Goal: Task Accomplishment & Management: Complete application form

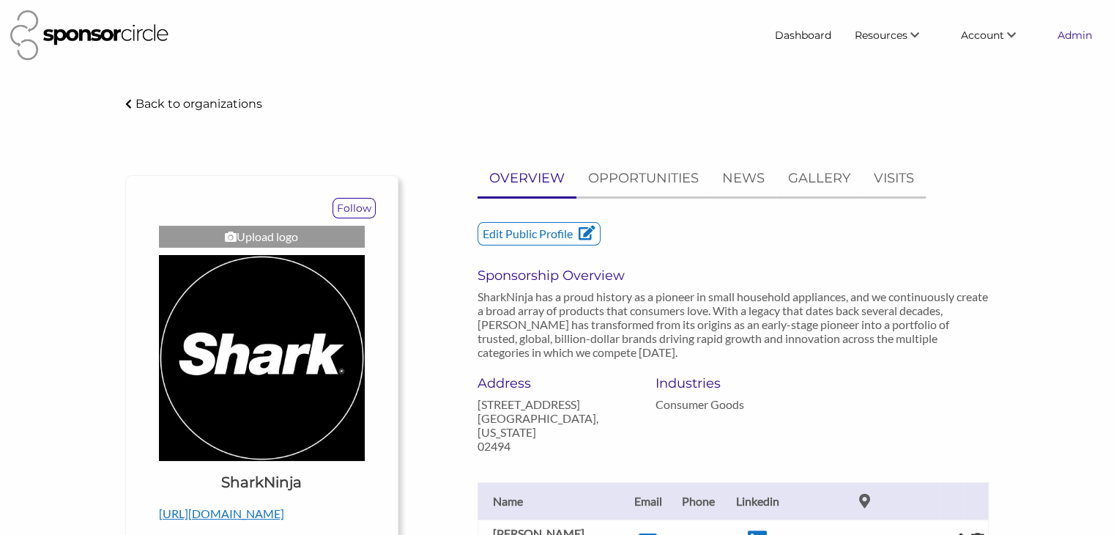
click at [1071, 34] on link "Admin" at bounding box center [1075, 35] width 58 height 26
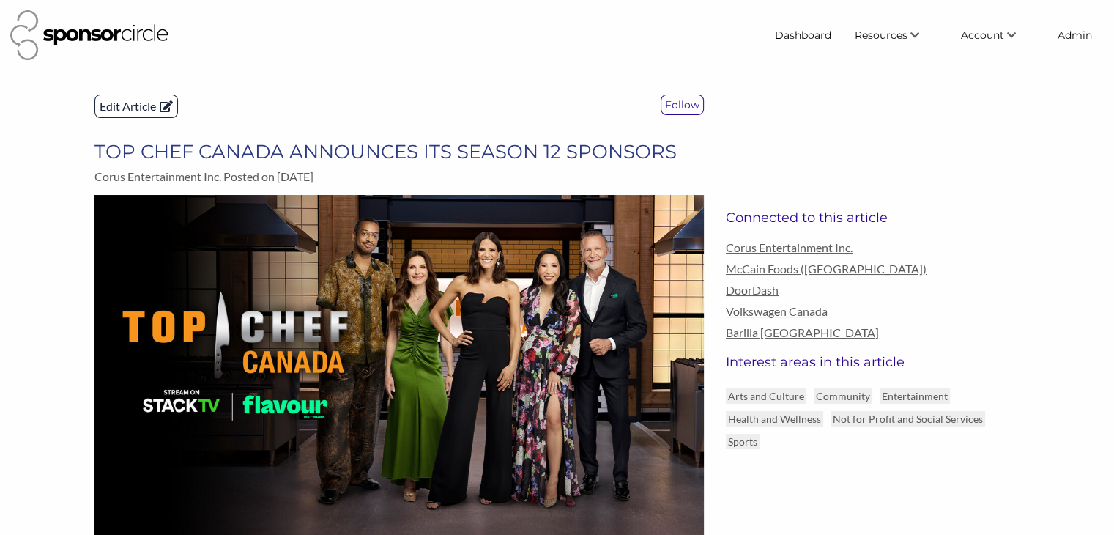
click at [135, 103] on p "Edit Article" at bounding box center [136, 106] width 82 height 22
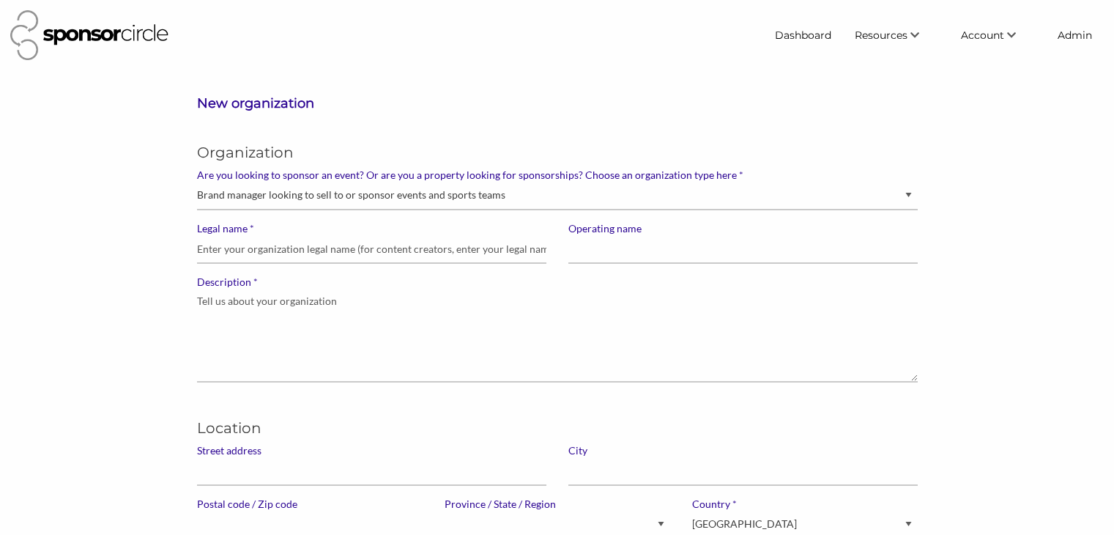
select select "Sponsor"
click at [392, 256] on input "* Legal name" at bounding box center [371, 249] width 349 height 29
paste input "Premier Nutrition Company"
type input "Premier Nutrition Company"
click at [584, 252] on input "Operating name" at bounding box center [742, 249] width 349 height 29
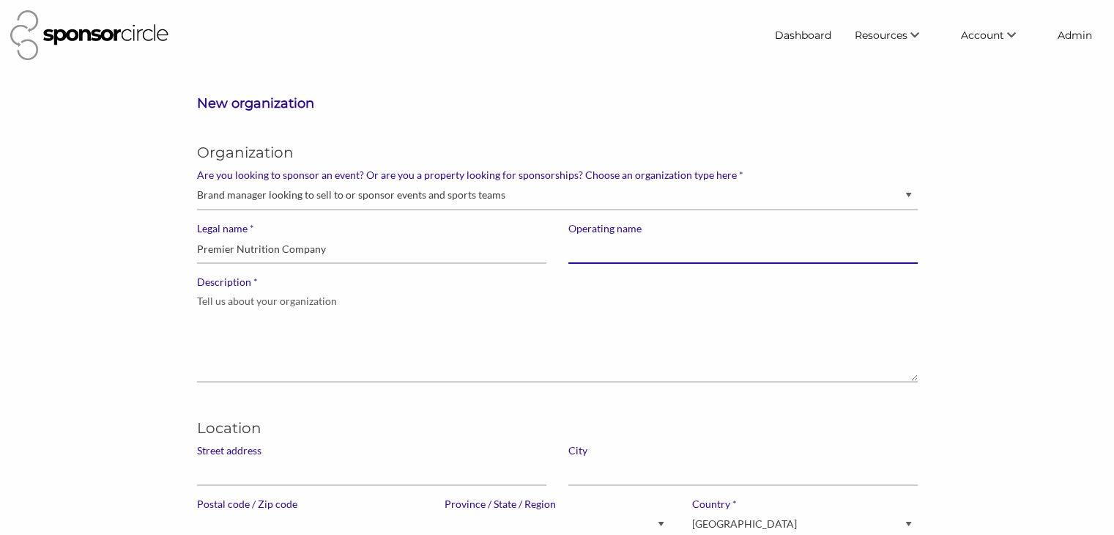
paste input "Premier Nutrition Company"
type input "Premier Nutrition Company"
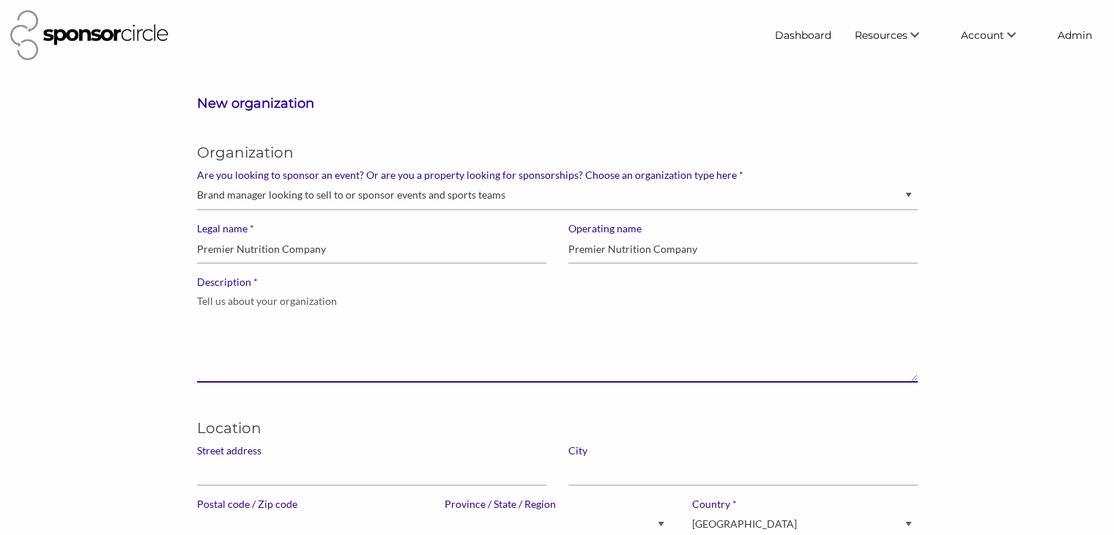
click at [437, 322] on textarea "* Description" at bounding box center [557, 336] width 721 height 94
paste textarea "Premier Nutrition Company (PNC) is one of the fastest-growing companies in the …"
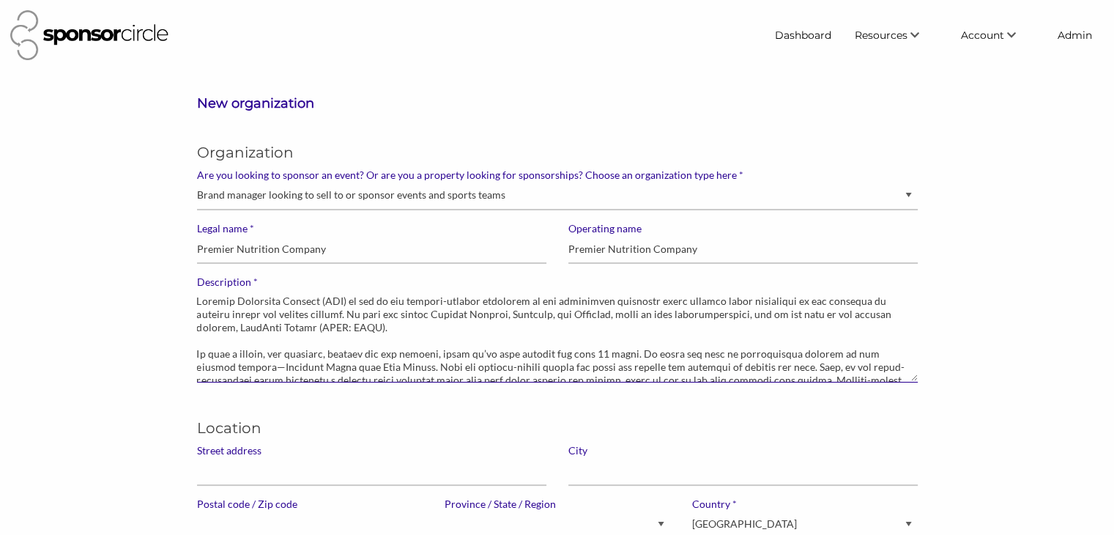
scroll to position [31, 0]
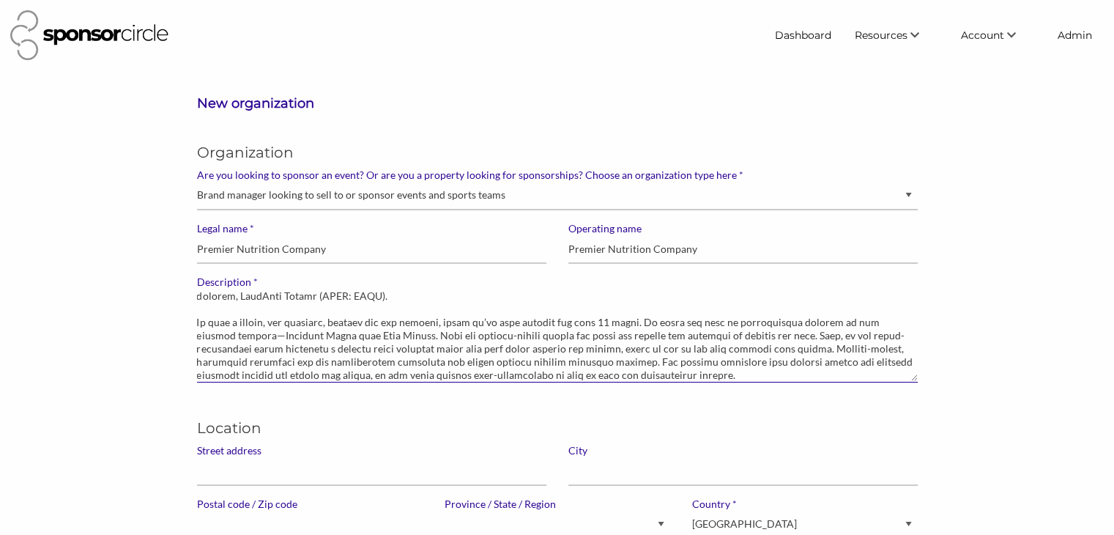
type textarea "Premier Nutrition Company (PNC) is one of the fastest-growing companies in the …"
click at [368, 467] on input "Street address" at bounding box center [371, 471] width 349 height 29
paste input "[STREET_ADDRESS]"
type input "[STREET_ADDRESS]"
click at [578, 472] on input "text" at bounding box center [742, 471] width 349 height 29
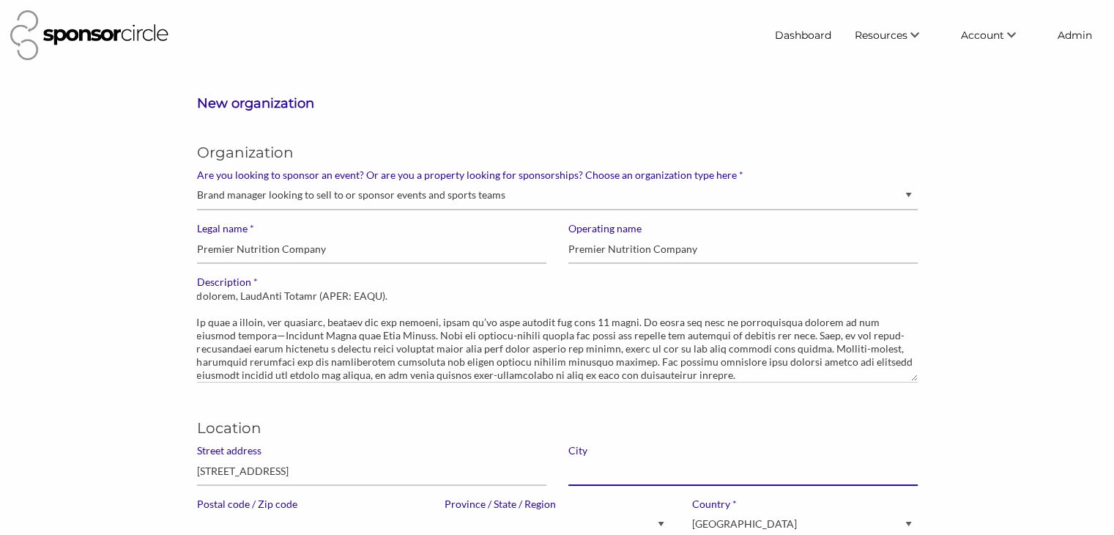
paste input "[GEOGRAPHIC_DATA]"
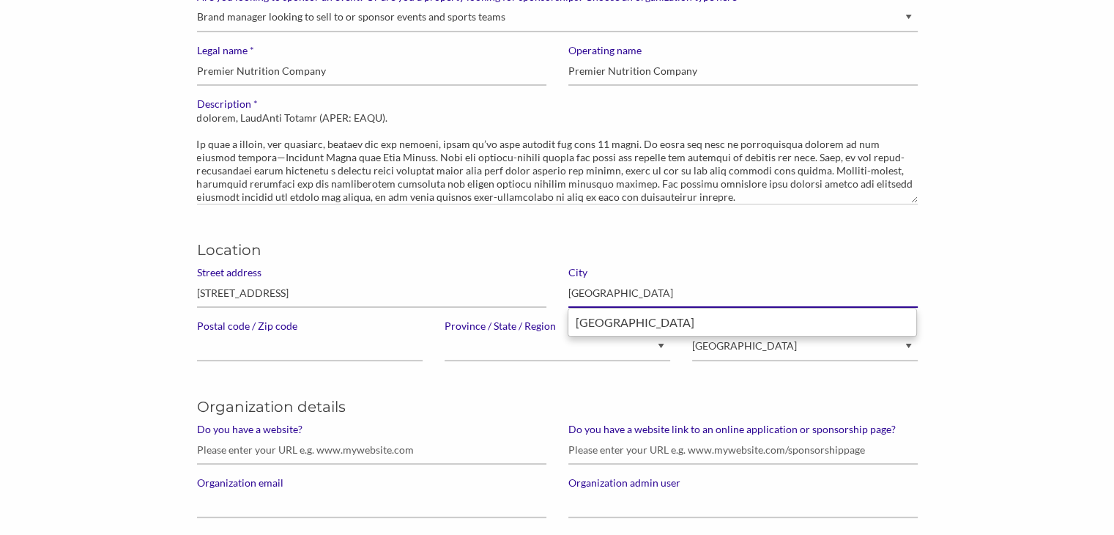
scroll to position [179, 0]
type input "[GEOGRAPHIC_DATA]"
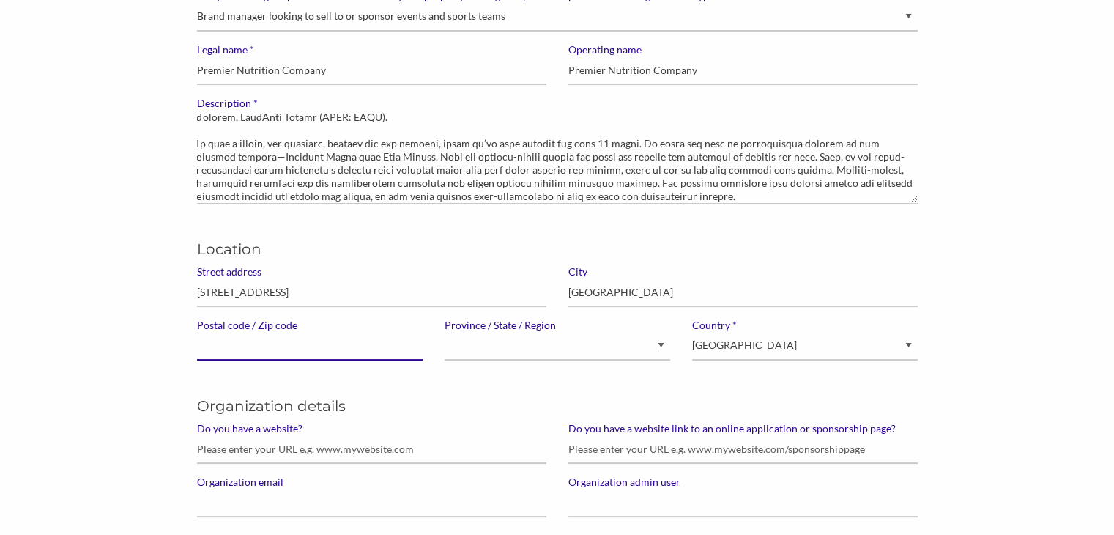
click at [261, 343] on input "Postal code / Zip code" at bounding box center [310, 346] width 226 height 29
type input "8"
type input "94608"
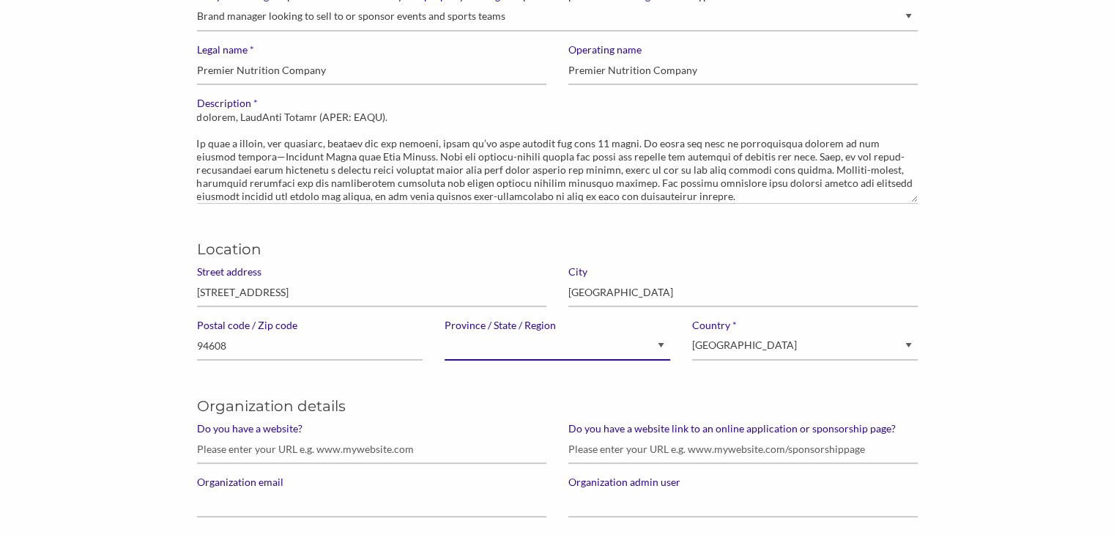
click at [460, 341] on select "Alberta British Columbia Manitoba New Brunswick Newfoundland and Labrador North…" at bounding box center [558, 346] width 226 height 29
select select "California"
click at [445, 332] on select "Alberta British Columbia Manitoba New Brunswick Newfoundland and Labrador North…" at bounding box center [558, 346] width 226 height 29
select select "United States of America"
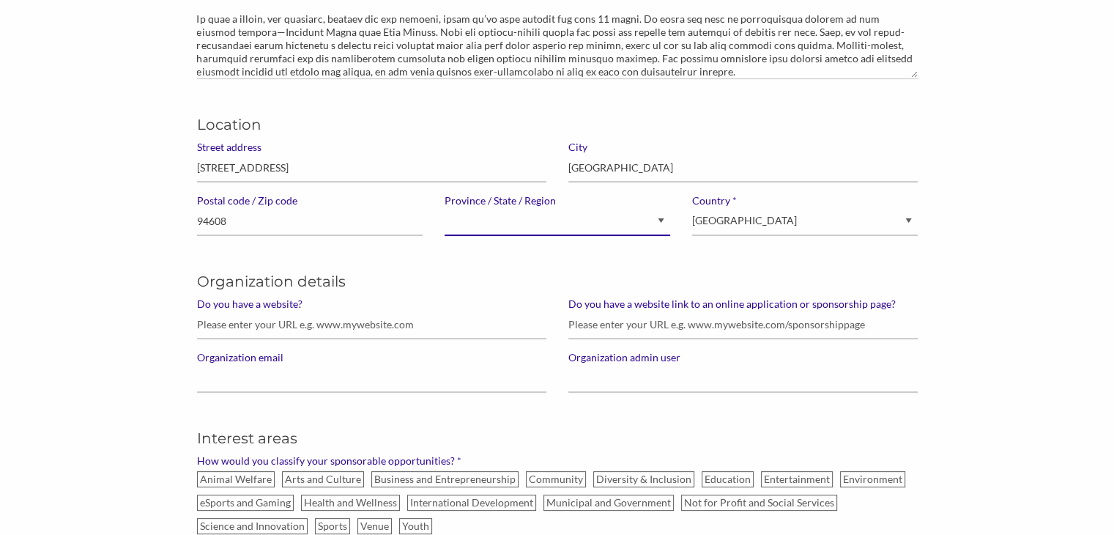
scroll to position [313, 0]
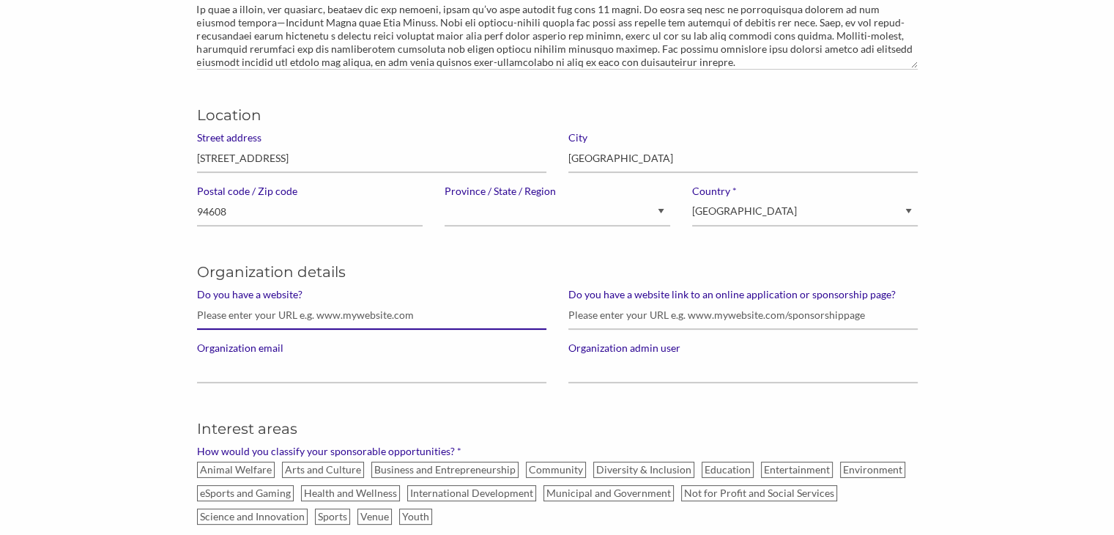
click at [439, 311] on input "Do you have a website?" at bounding box center [371, 315] width 349 height 29
paste input "[URL][DOMAIN_NAME]"
type input "[URL][DOMAIN_NAME]"
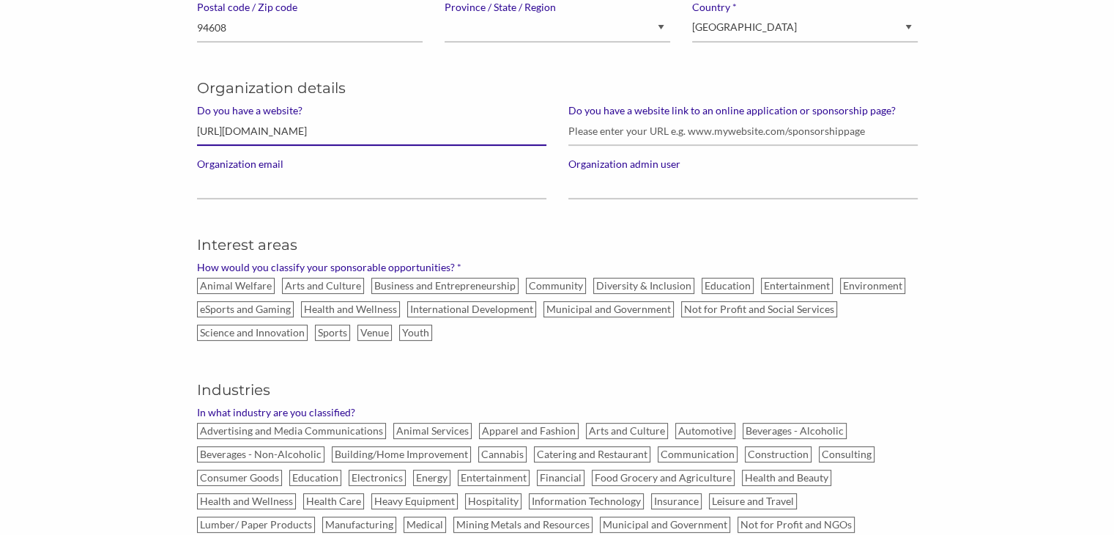
scroll to position [497, 0]
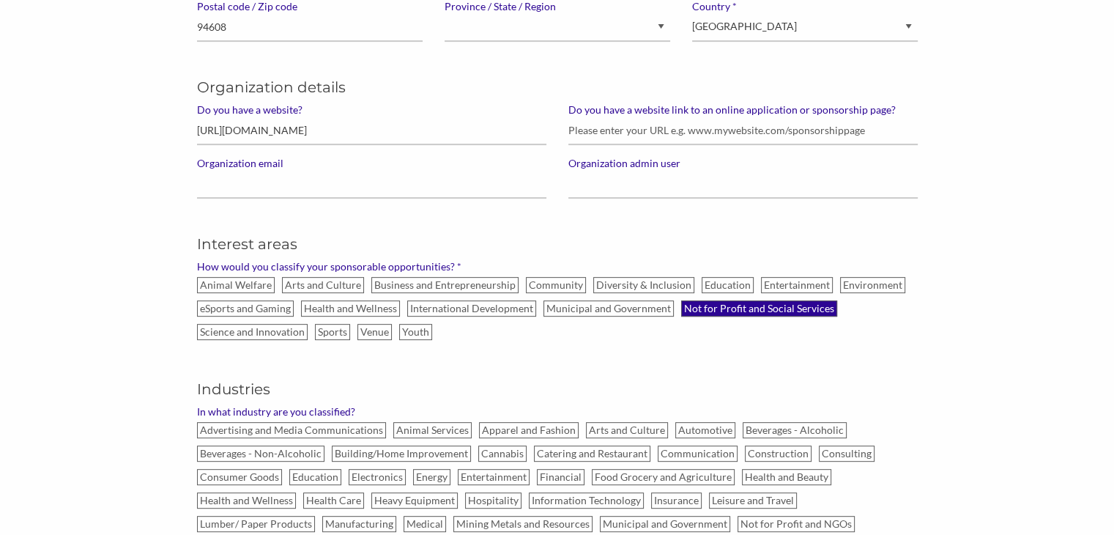
click at [698, 311] on label "Not for Profit and Social Services" at bounding box center [759, 308] width 156 height 16
click at [0, 0] on input "Not for Profit and Social Services" at bounding box center [0, 0] width 0 height 0
click at [840, 282] on label "Environment" at bounding box center [872, 285] width 65 height 16
click at [0, 0] on input "Environment" at bounding box center [0, 0] width 0 height 0
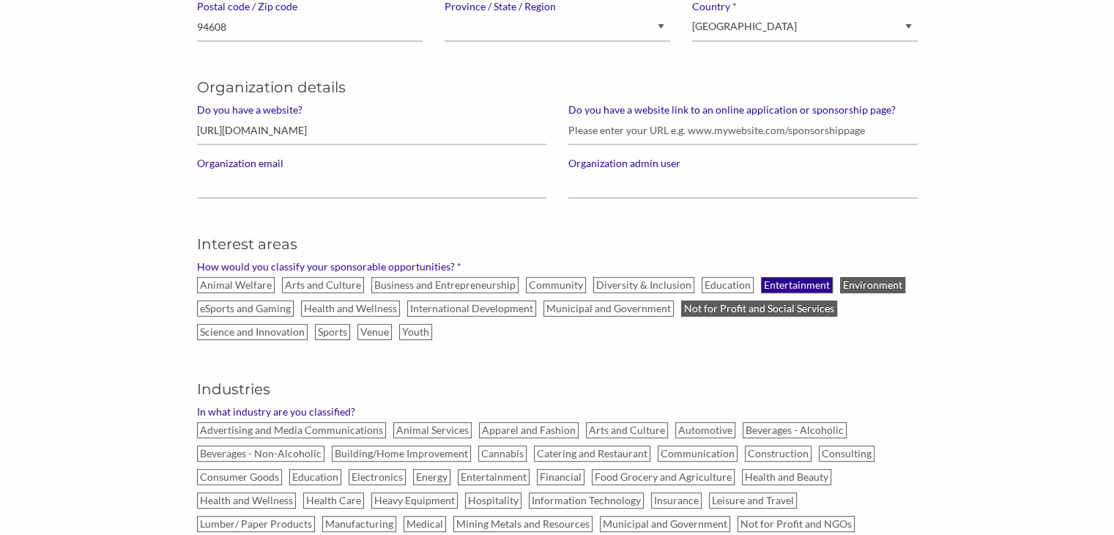
click at [766, 286] on label "Entertainment" at bounding box center [797, 285] width 72 height 16
click at [0, 0] on input "Entertainment" at bounding box center [0, 0] width 0 height 0
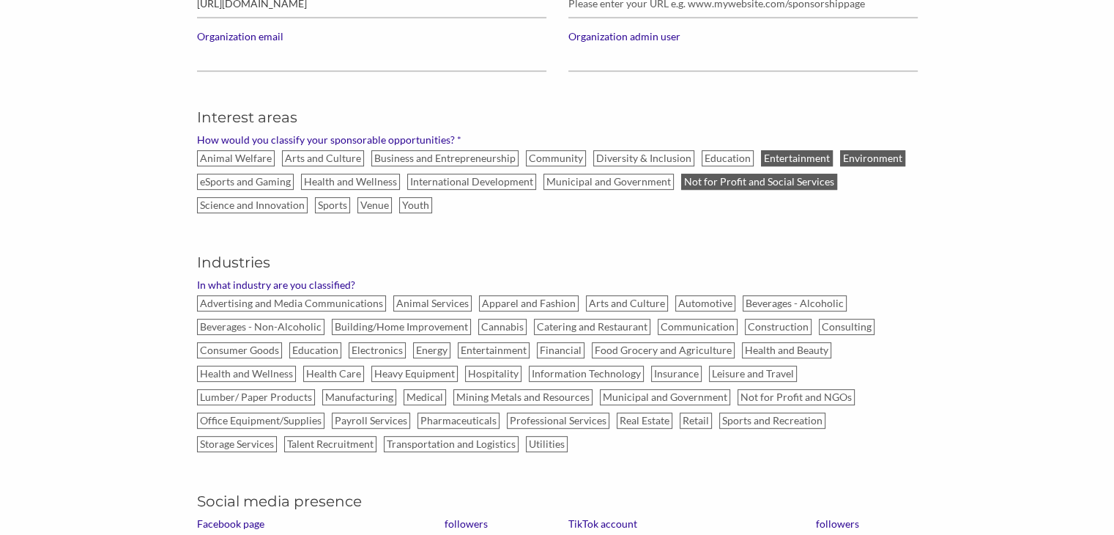
scroll to position [629, 0]
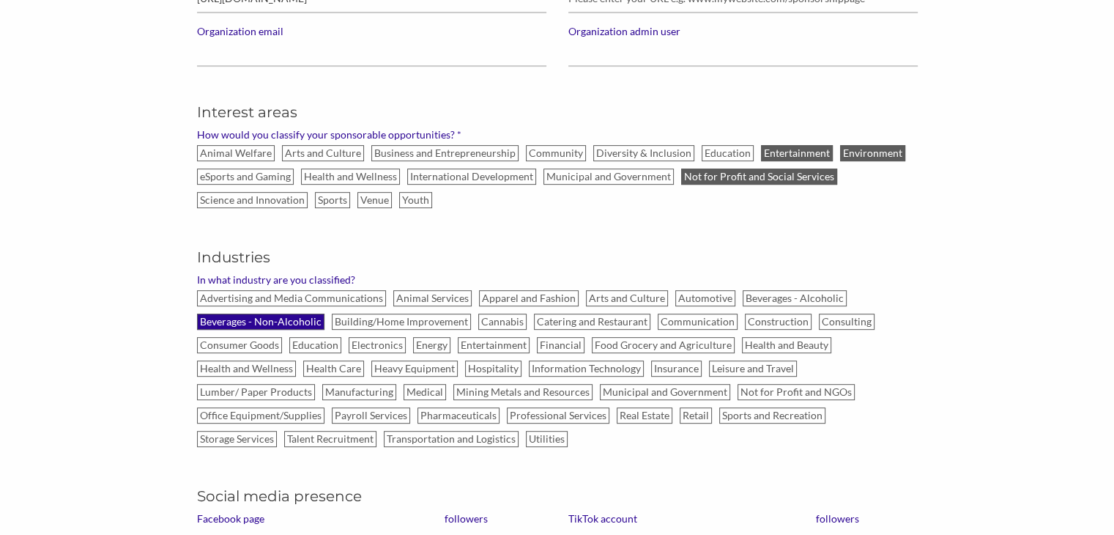
click at [291, 323] on label "Beverages - Non-Alcoholic" at bounding box center [260, 321] width 127 height 16
click at [0, 0] on input "Beverages - Non-Alcoholic" at bounding box center [0, 0] width 0 height 0
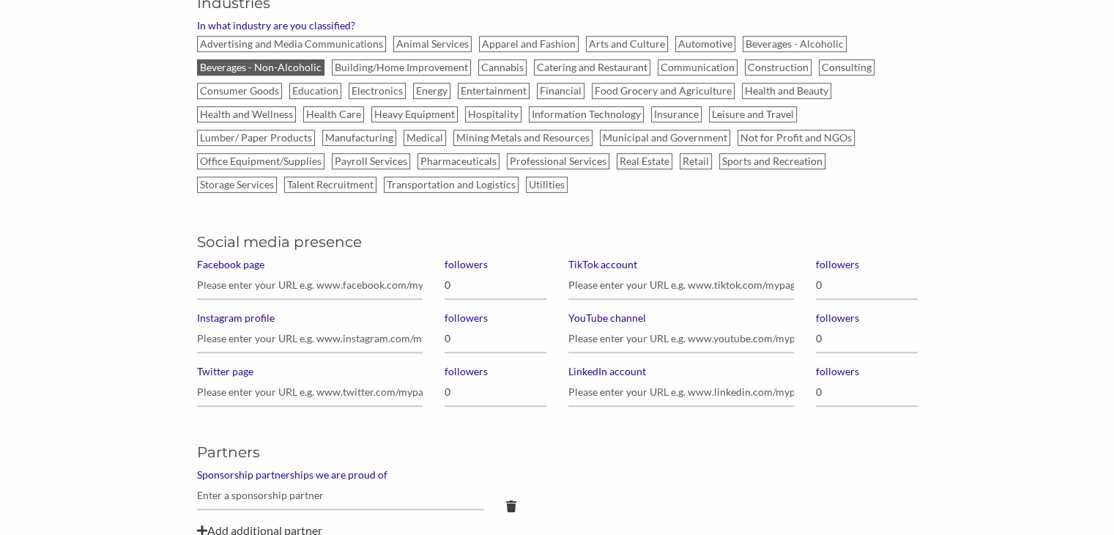
scroll to position [887, 0]
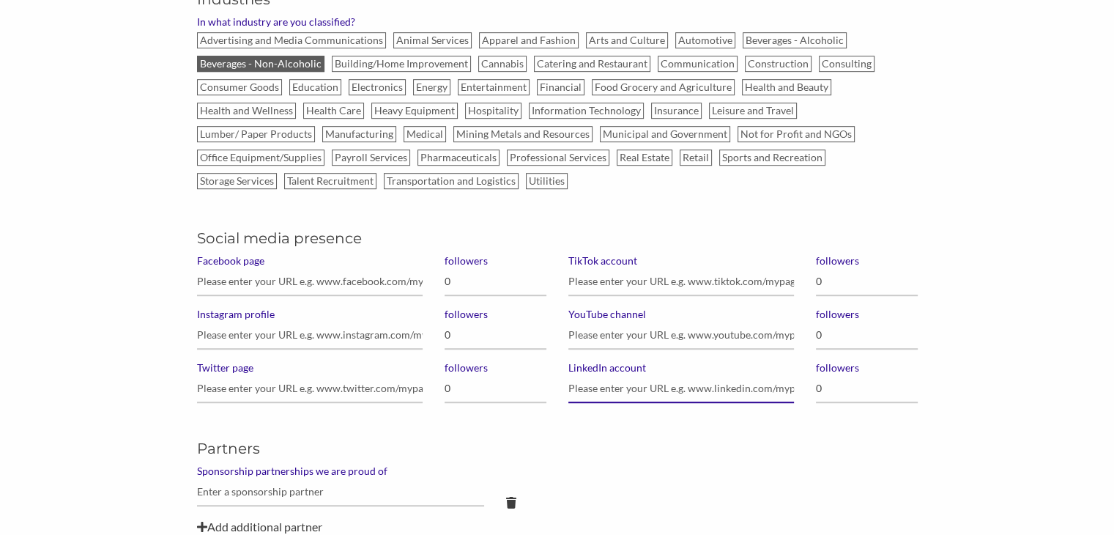
click at [591, 390] on input "LinkedIn account" at bounding box center [681, 388] width 226 height 29
paste input "https://www.linkedin.com/company/premier-nutrition/"
type input "https://www.linkedin.com/company/premier-nutrition/"
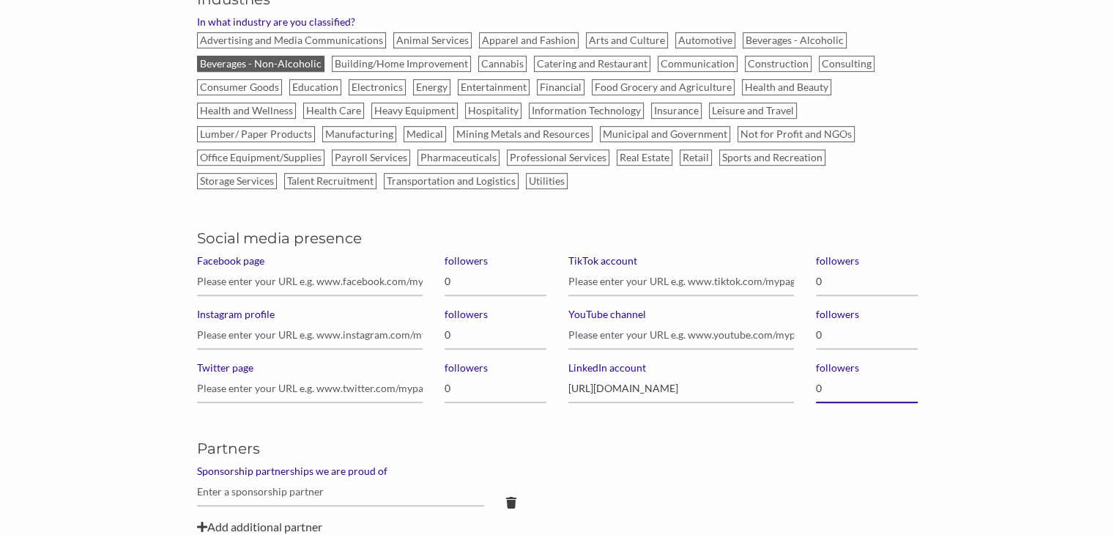
click at [818, 382] on input "0" at bounding box center [867, 388] width 102 height 29
type input "11,000"
click at [354, 275] on input "Facebook page" at bounding box center [310, 281] width 226 height 29
paste input "https://www.facebook.com/PremierProteinCanada"
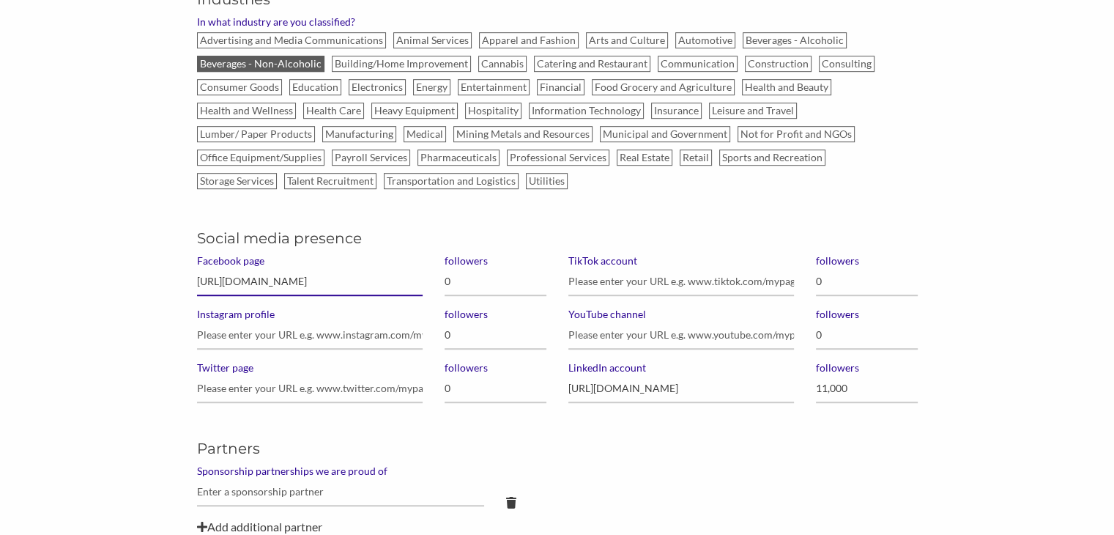
type input "https://www.facebook.com/PremierProteinCanada"
click at [456, 286] on input "0" at bounding box center [496, 281] width 102 height 29
type input "1,000,000"
click at [309, 329] on input "Instagram profile" at bounding box center [310, 335] width 226 height 29
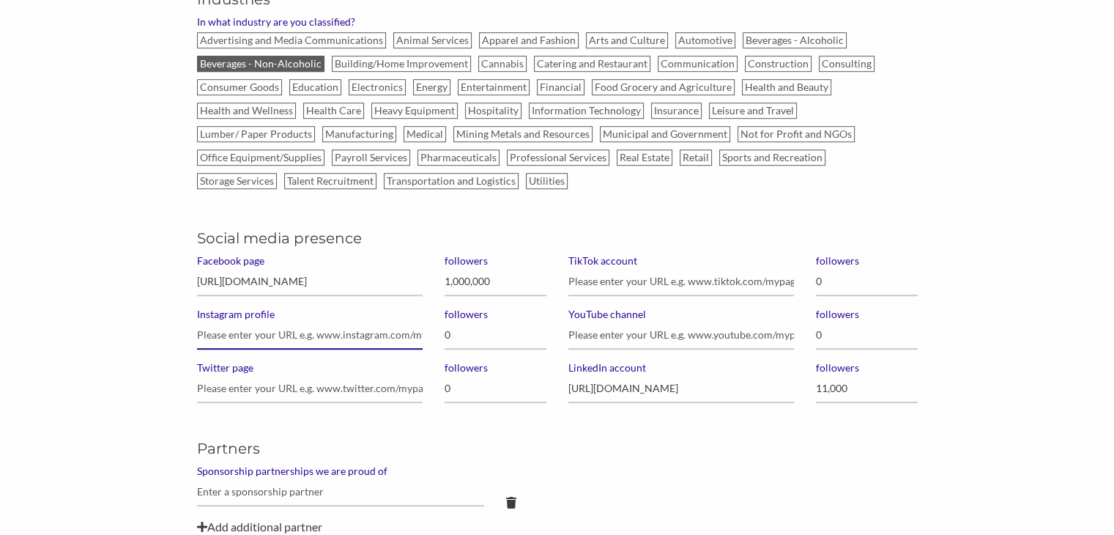
paste input "https://www.instagram.com/premierprotein_ca/"
type input "https://www.instagram.com/premierprotein_ca/"
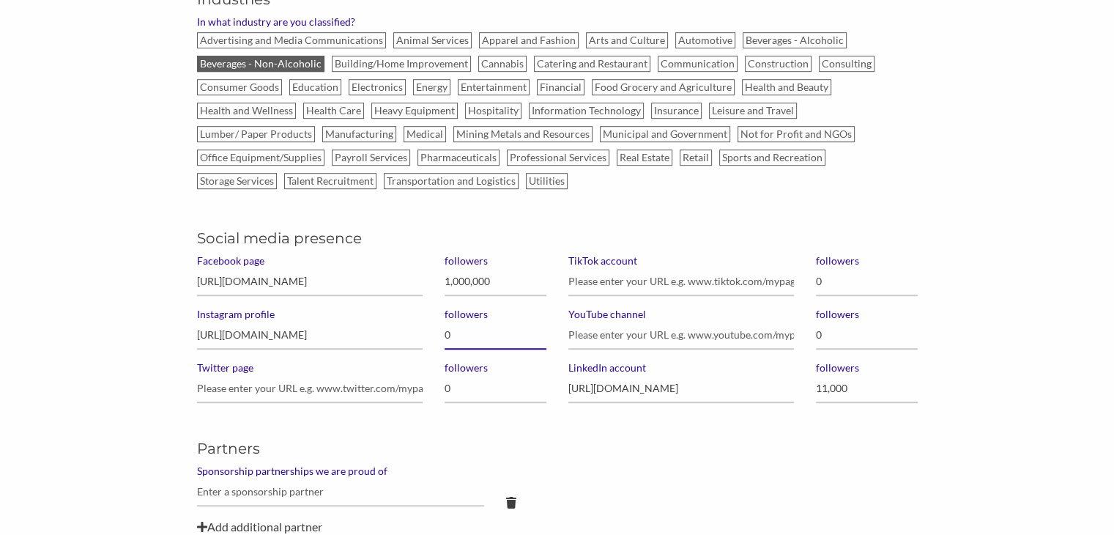
click at [457, 336] on input "0" at bounding box center [496, 335] width 102 height 29
type input "8,871"
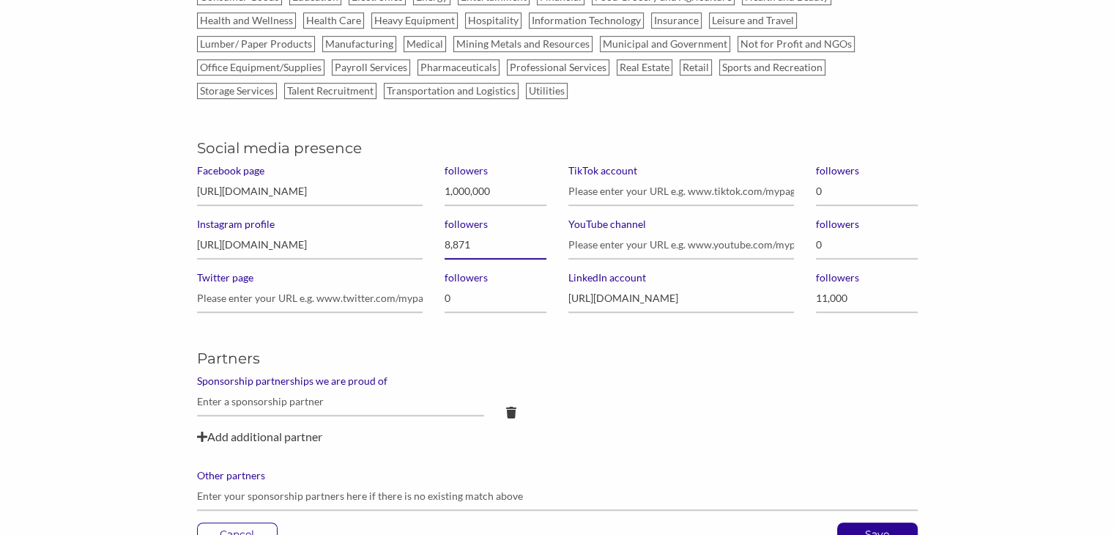
scroll to position [978, 0]
click at [364, 397] on input "text" at bounding box center [341, 401] width 288 height 29
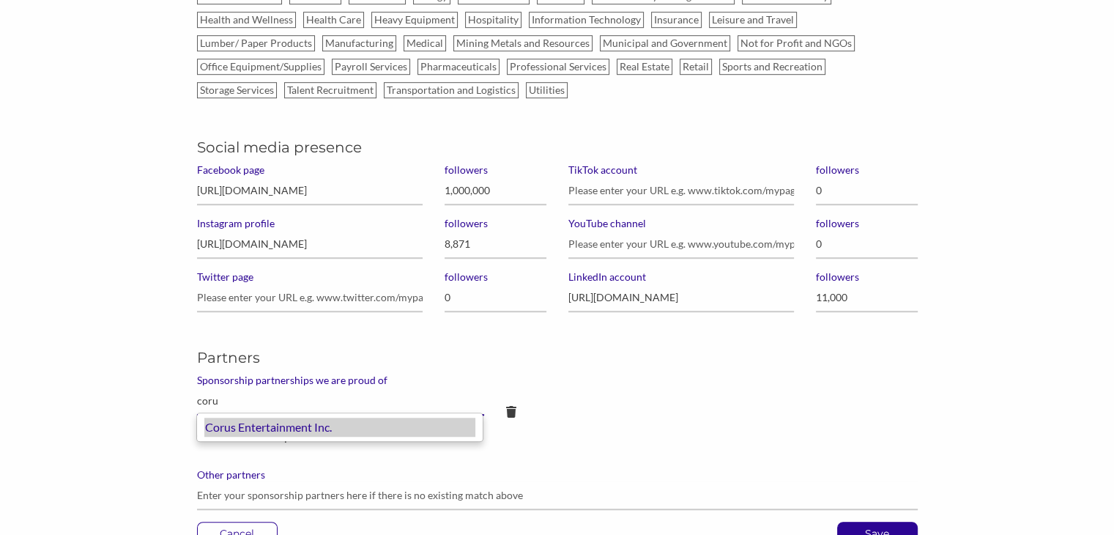
click at [344, 426] on div "Corus Entertainment Inc." at bounding box center [339, 426] width 271 height 19
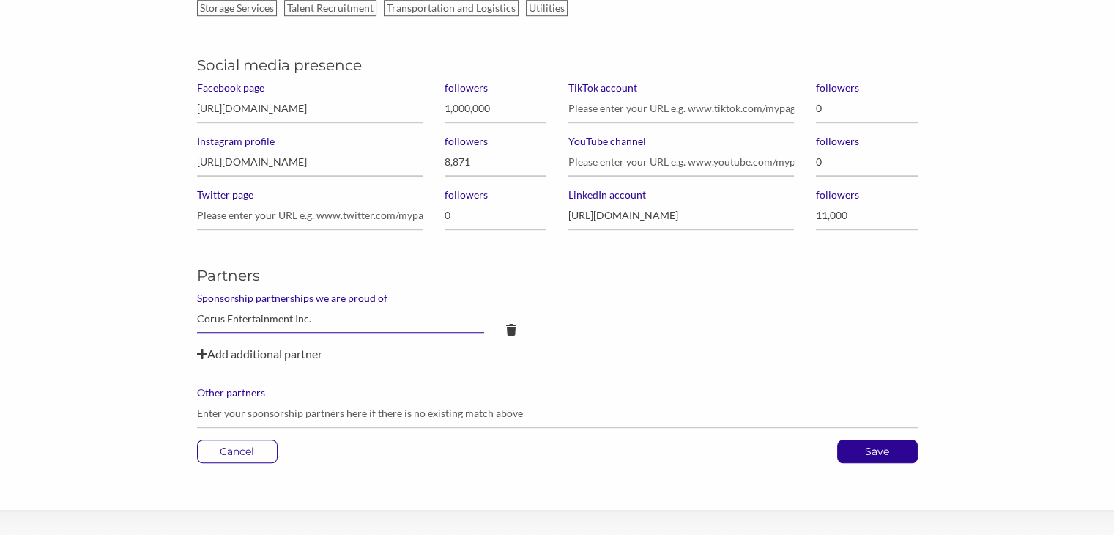
scroll to position [1061, 0]
type input "Corus Entertainment Inc."
click at [864, 452] on p "Save" at bounding box center [877, 450] width 79 height 22
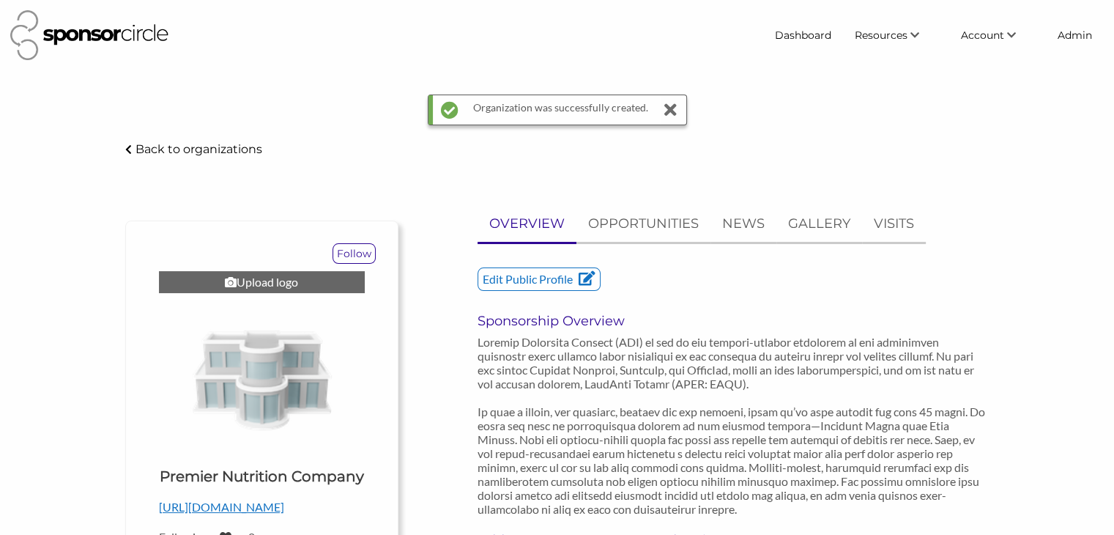
click at [278, 281] on div "Upload logo" at bounding box center [262, 282] width 206 height 22
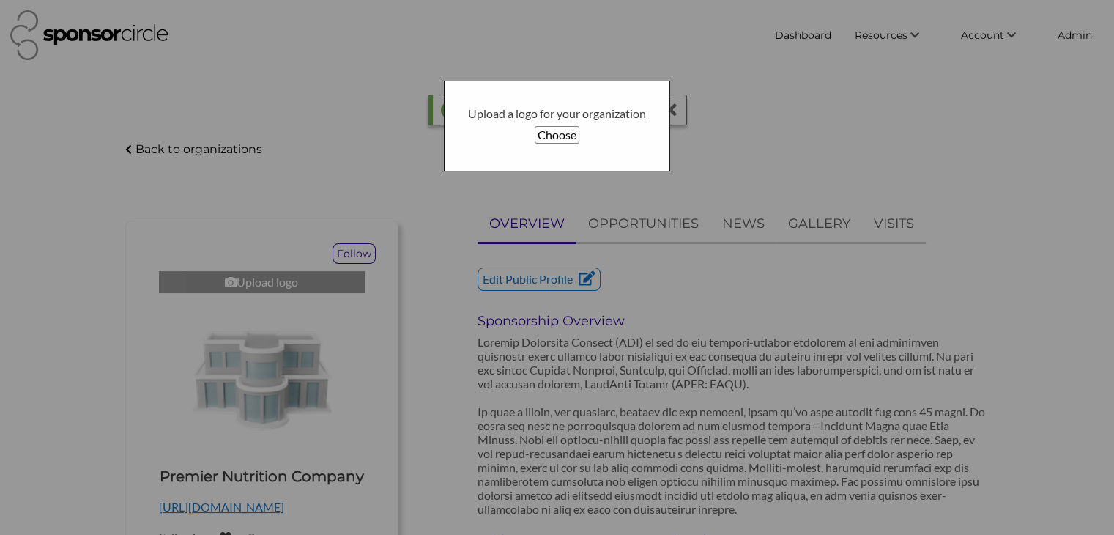
click at [555, 133] on button "Choose" at bounding box center [557, 135] width 45 height 18
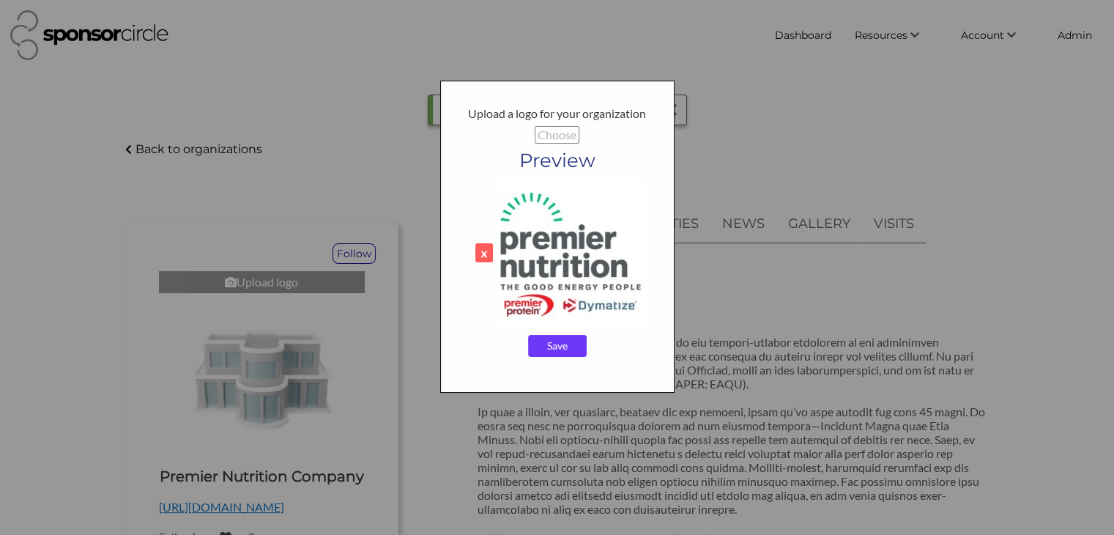
click at [565, 349] on input "Save" at bounding box center [557, 346] width 59 height 22
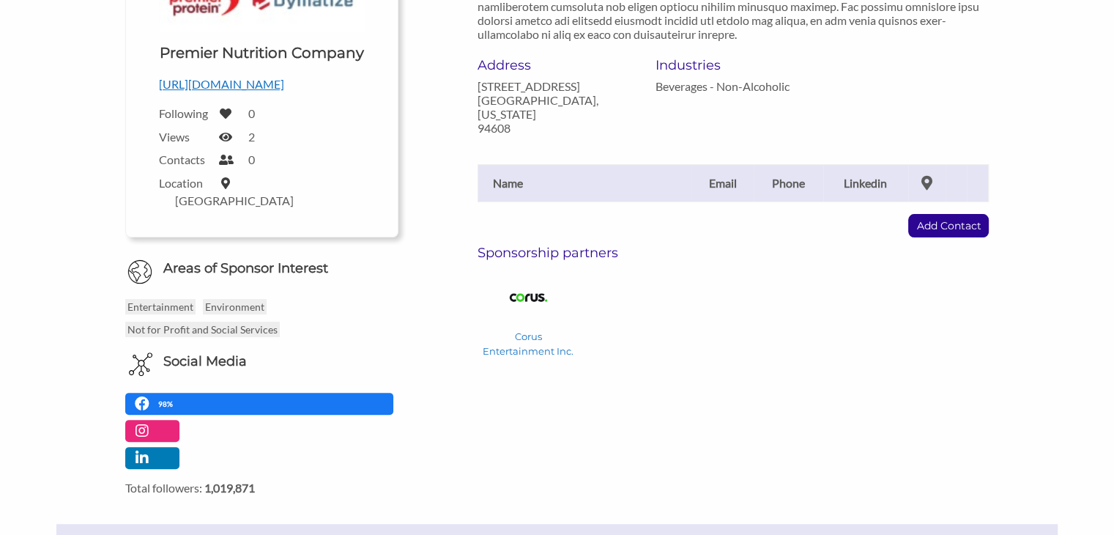
scroll to position [437, 0]
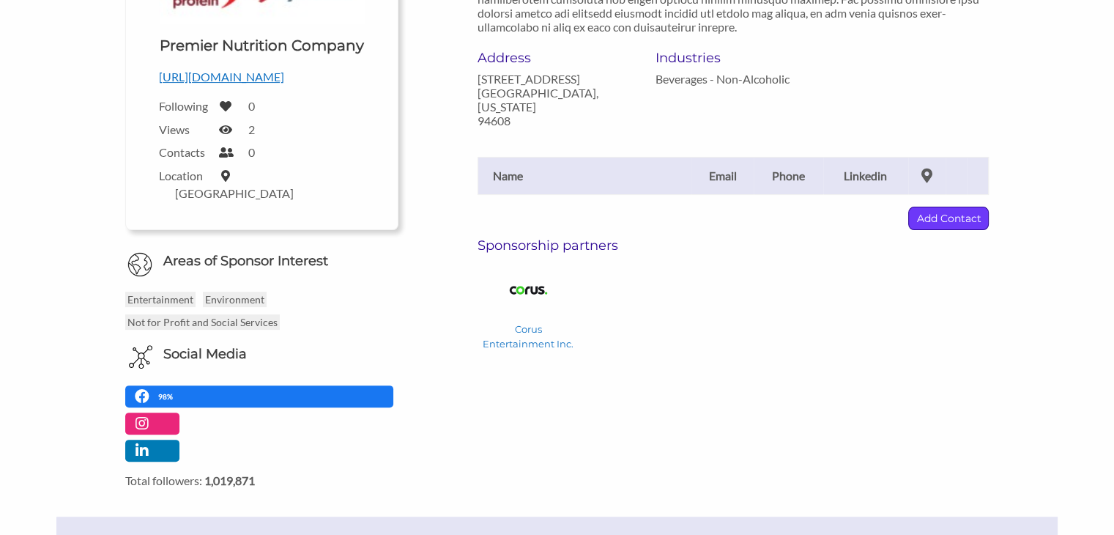
click at [940, 209] on p "Add Contact" at bounding box center [948, 218] width 79 height 22
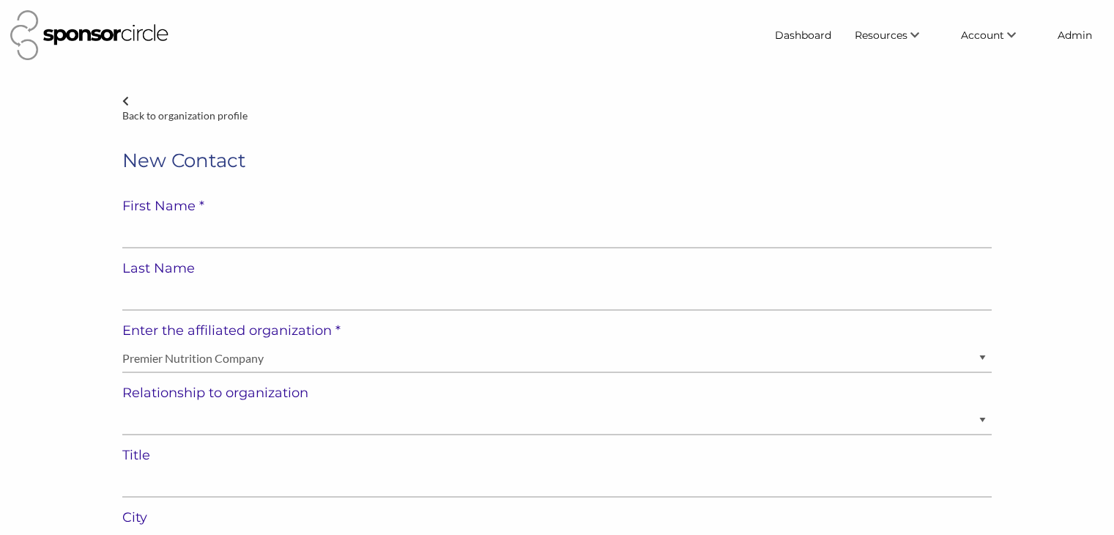
select select "[GEOGRAPHIC_DATA]"
type input "Kristin Rasmussen"
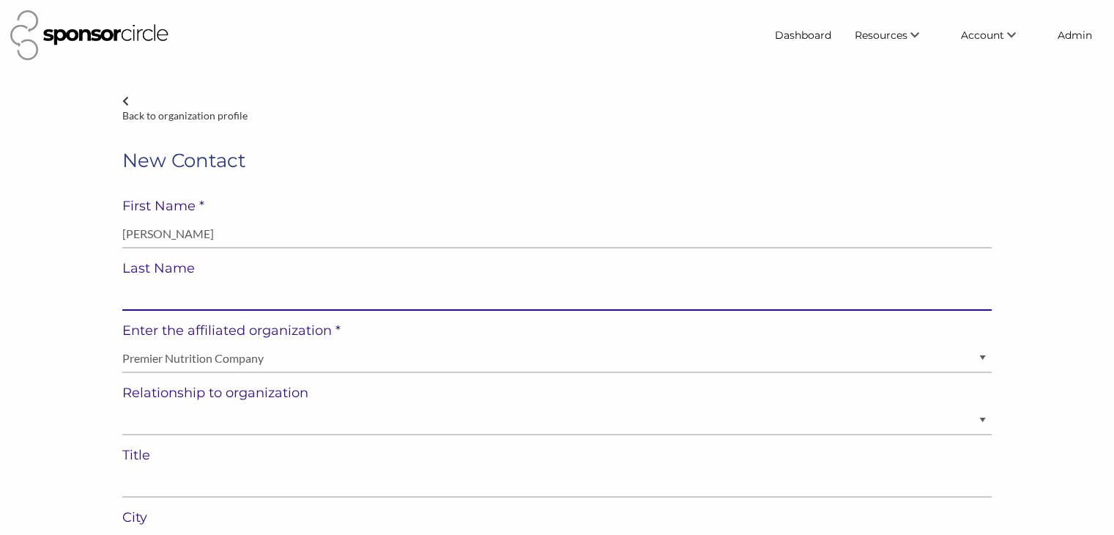
click at [404, 294] on input "text" at bounding box center [556, 296] width 869 height 29
paste input "Kristin Rasmussen"
type input "Kristin Rasmussen"
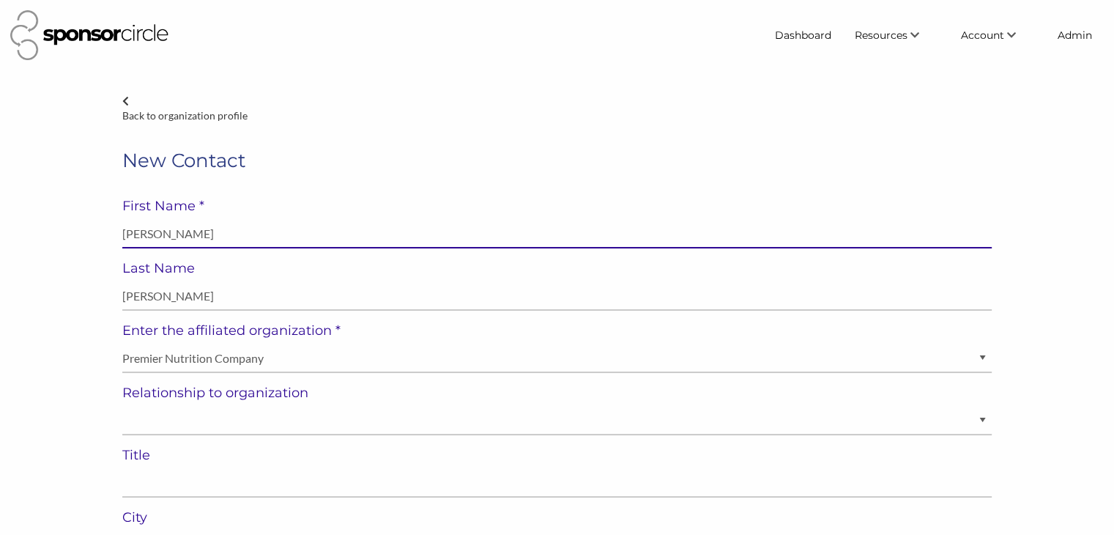
click at [188, 238] on input "Kristin Rasmussen" at bounding box center [556, 234] width 869 height 29
type input "Kristin"
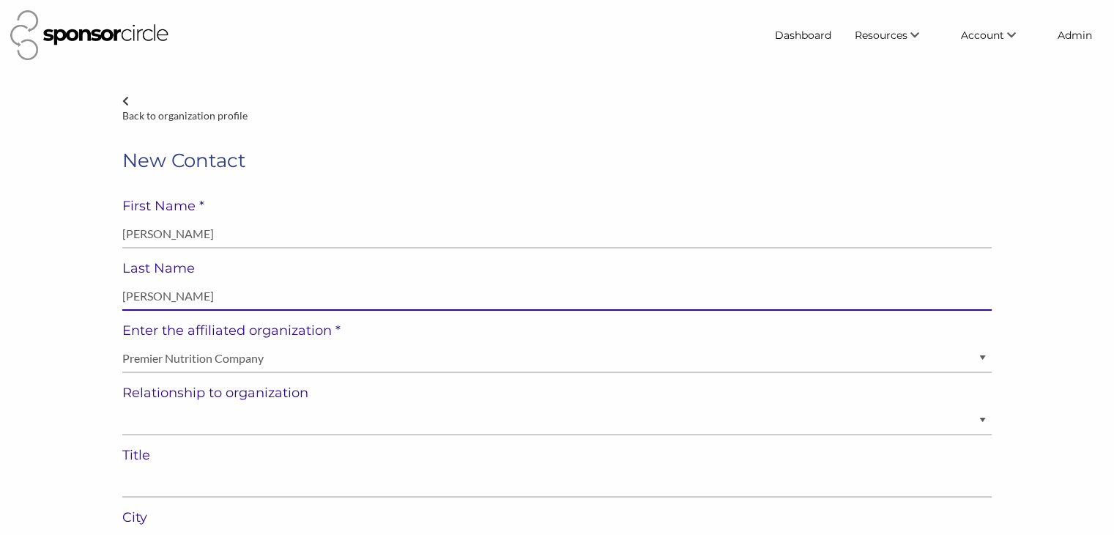
click at [133, 289] on input "Kristin Rasmussen" at bounding box center [556, 296] width 869 height 29
type input "Rasmussen"
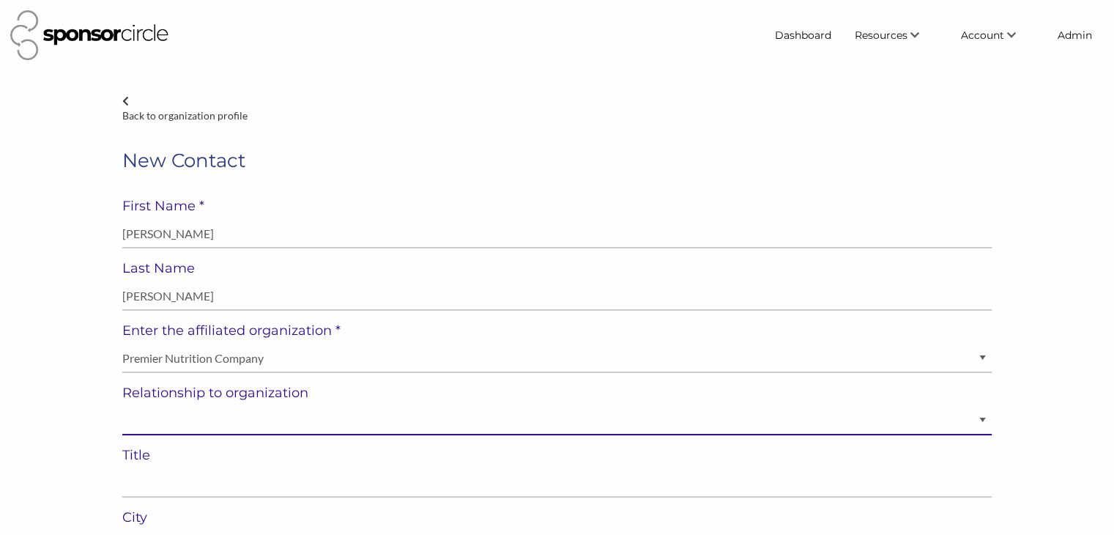
click at [171, 418] on select "Staff Volunteer" at bounding box center [556, 420] width 869 height 29
select select "Staff"
click at [122, 406] on select "Staff Volunteer" at bounding box center [556, 420] width 869 height 29
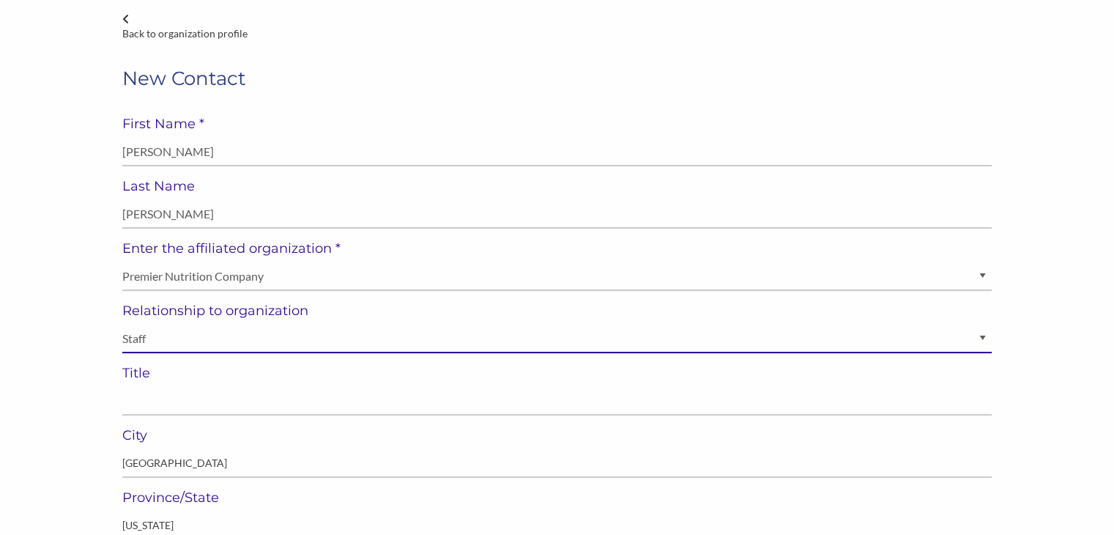
scroll to position [84, 0]
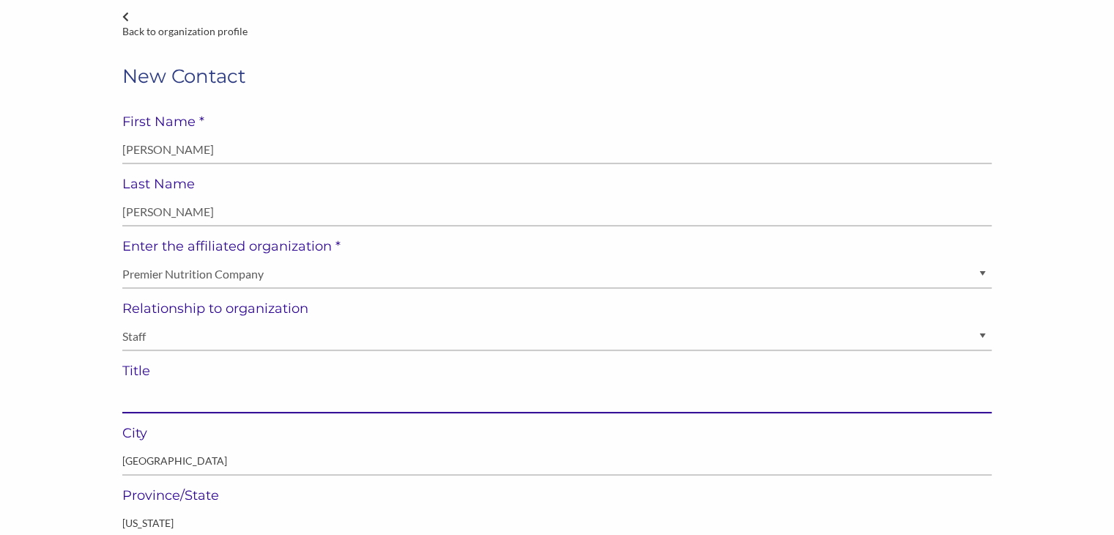
click at [325, 391] on input "text" at bounding box center [556, 399] width 869 height 29
paste input "Associate Director, Integrated Marketing"
type input "Associate Director, Integrated Marketing"
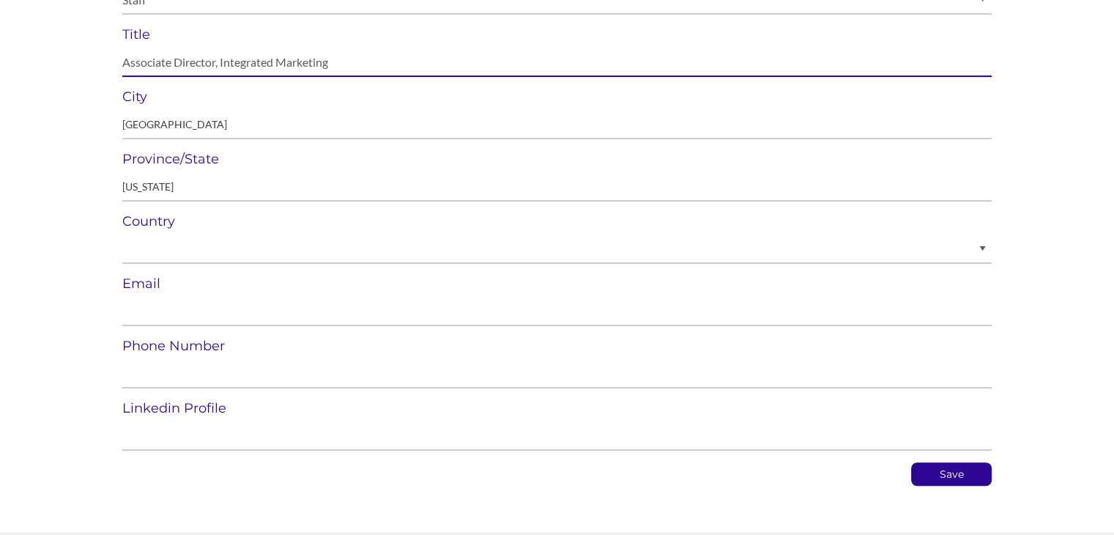
scroll to position [421, 0]
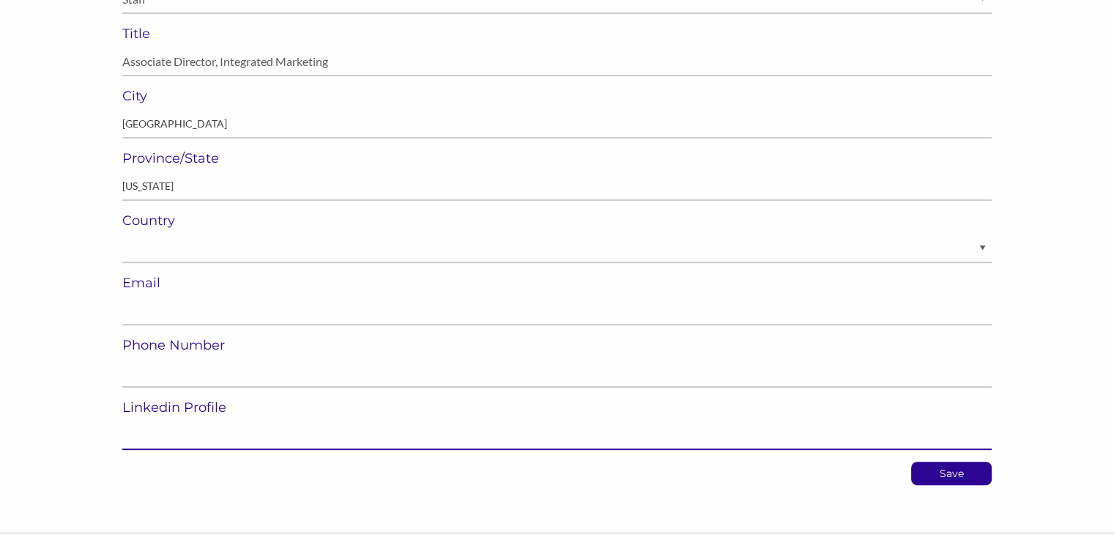
click at [330, 427] on input "url" at bounding box center [556, 435] width 869 height 29
paste input "https://www.linkedin.com/in/kristinrasmussen/"
type input "https://www.linkedin.com/in/kristinrasmussen/"
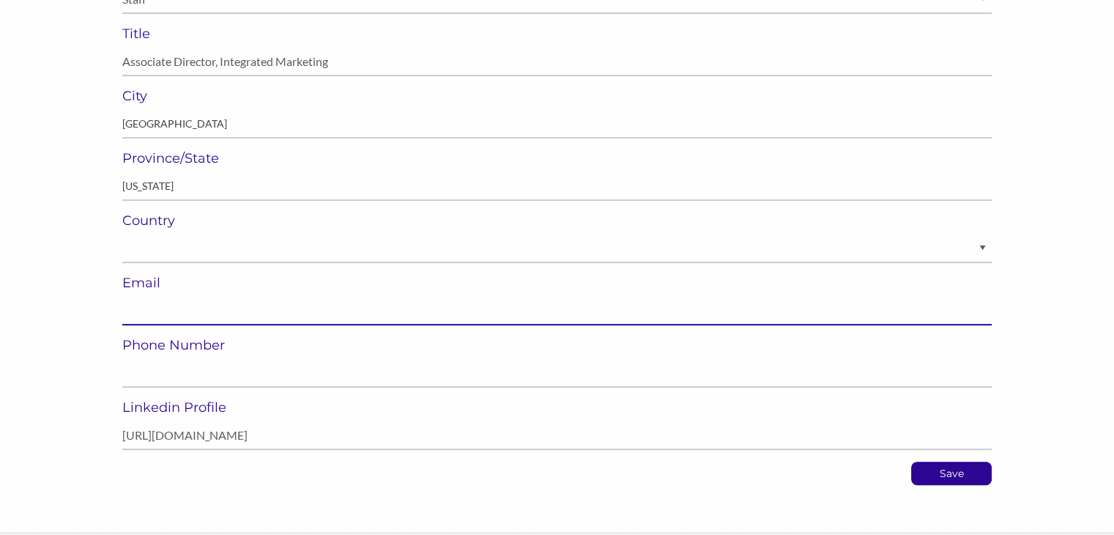
click at [429, 300] on input "email" at bounding box center [556, 311] width 869 height 29
paste input "kristin.rasmussen@premiernutrition.com"
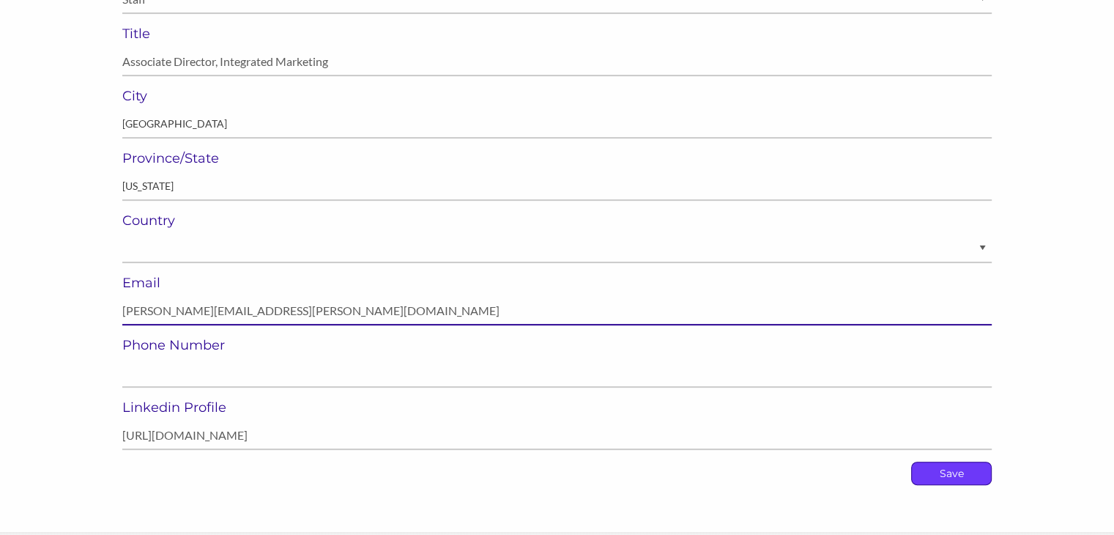
type input "kristin.rasmussen@premiernutrition.com"
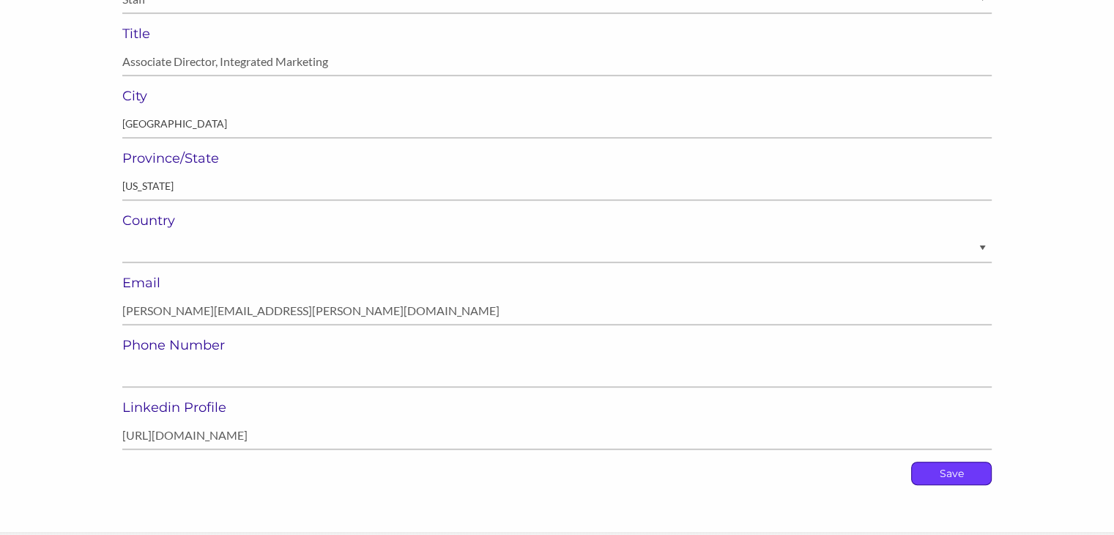
click at [946, 476] on p "Save" at bounding box center [951, 473] width 79 height 22
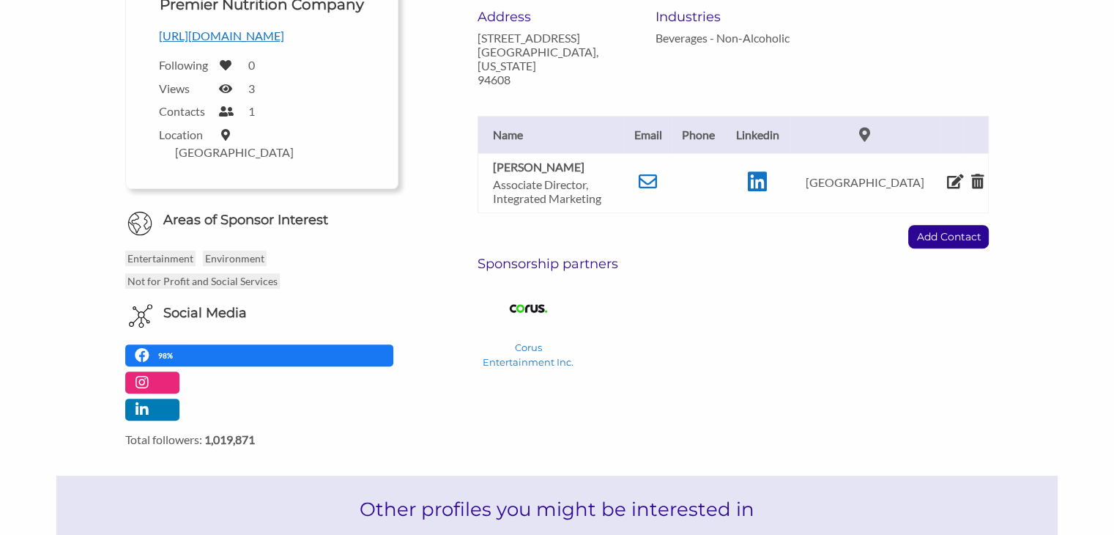
scroll to position [483, 0]
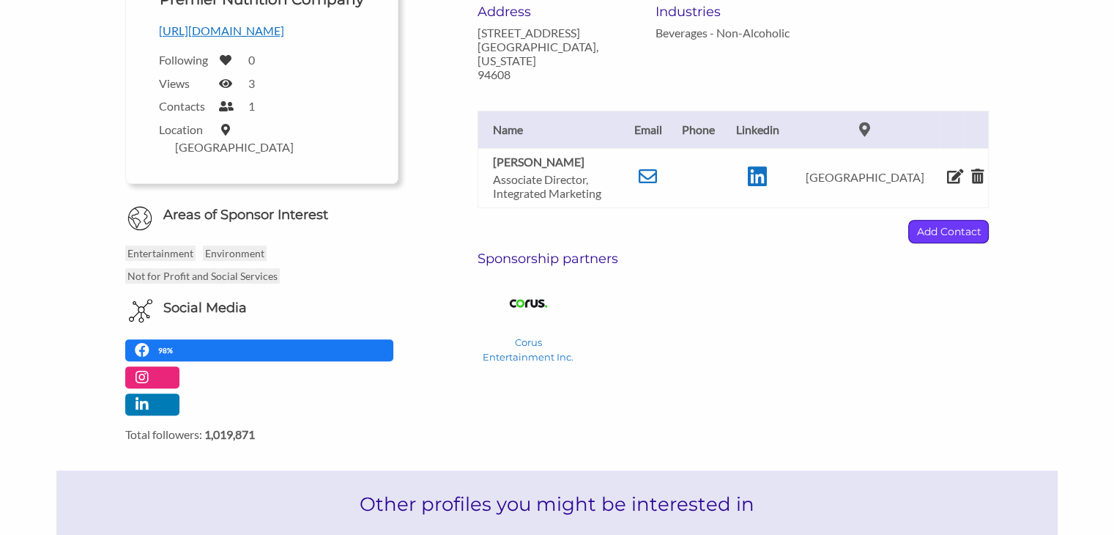
click at [937, 220] on p "Add Contact" at bounding box center [948, 231] width 79 height 22
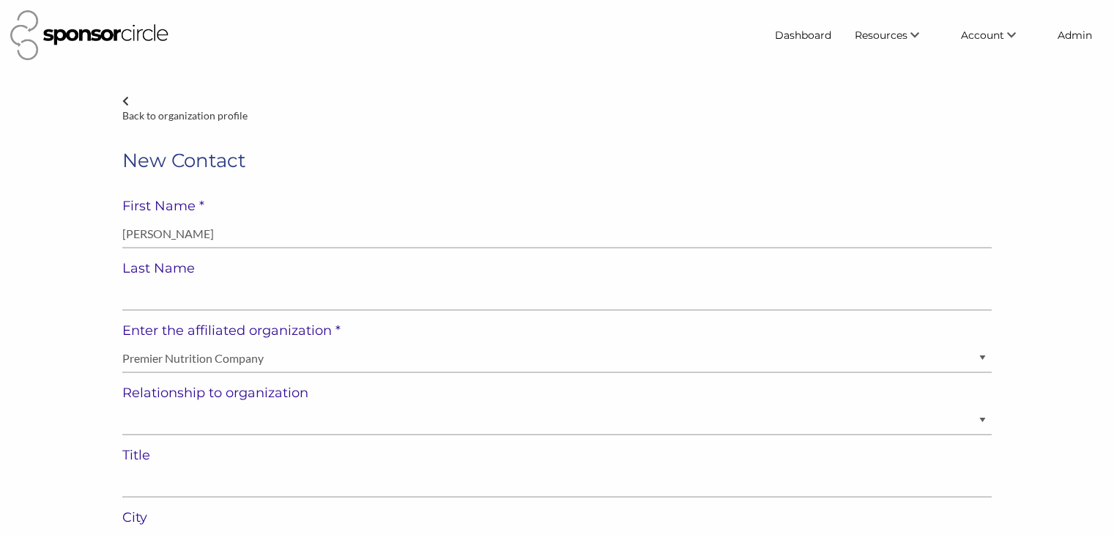
select select "United States of America"
type input "Amy Larek"
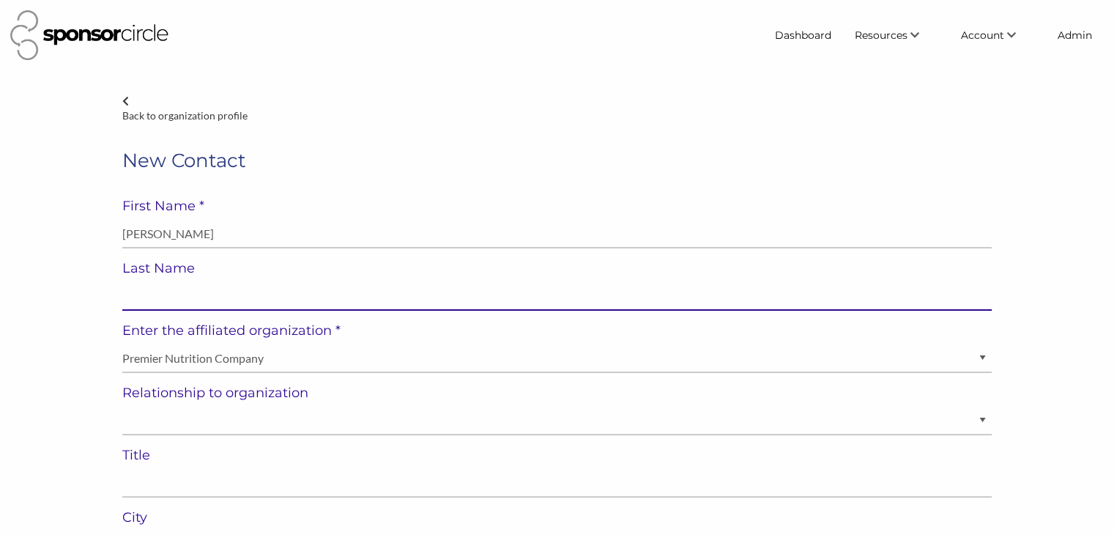
click at [216, 301] on input "text" at bounding box center [556, 296] width 869 height 29
paste input "Amy Larek"
type input "Amy Larek"
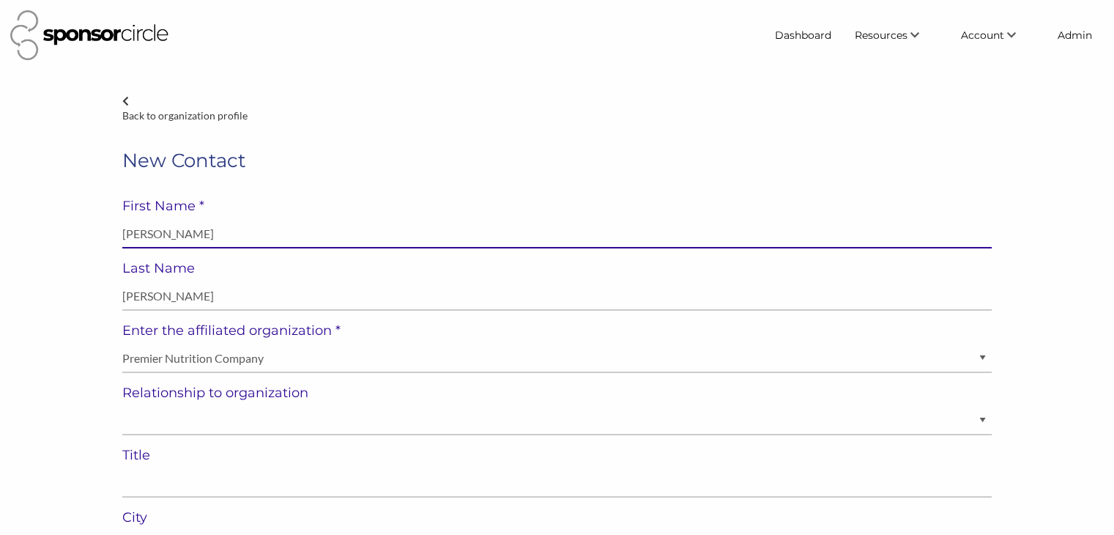
click at [163, 238] on input "Amy Larek" at bounding box center [556, 234] width 869 height 29
type input "Amy"
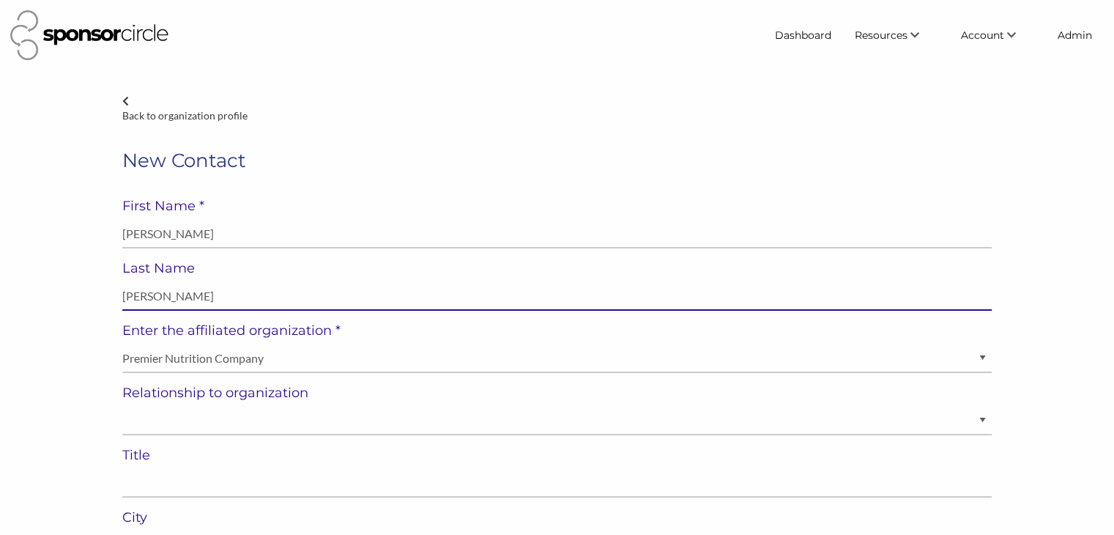
click at [135, 293] on input "Amy Larek" at bounding box center [556, 296] width 869 height 29
type input "Larek"
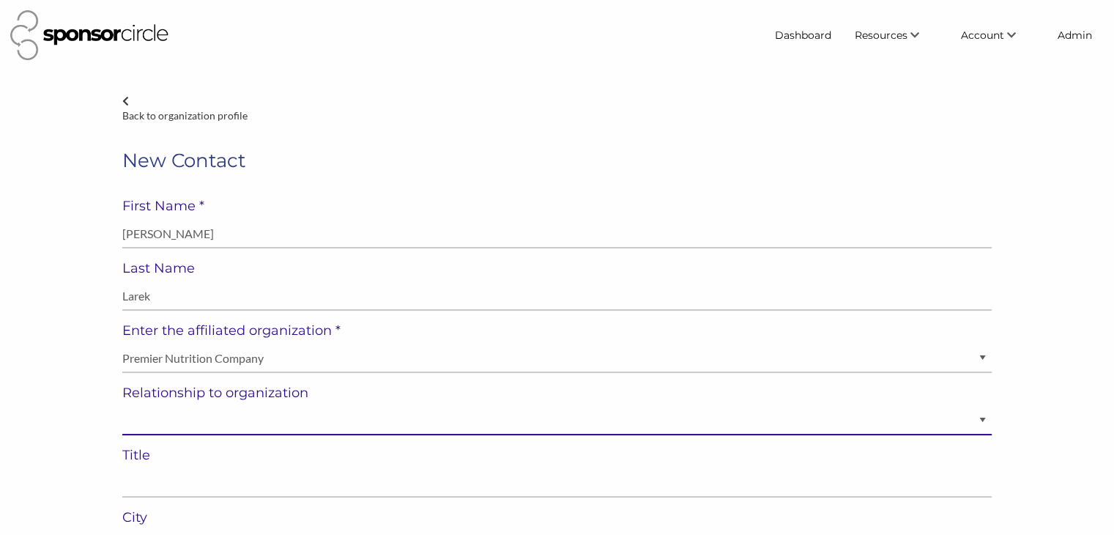
click at [147, 423] on select "Staff Volunteer" at bounding box center [556, 420] width 869 height 29
select select "Staff"
click at [122, 406] on select "Staff Volunteer" at bounding box center [556, 420] width 869 height 29
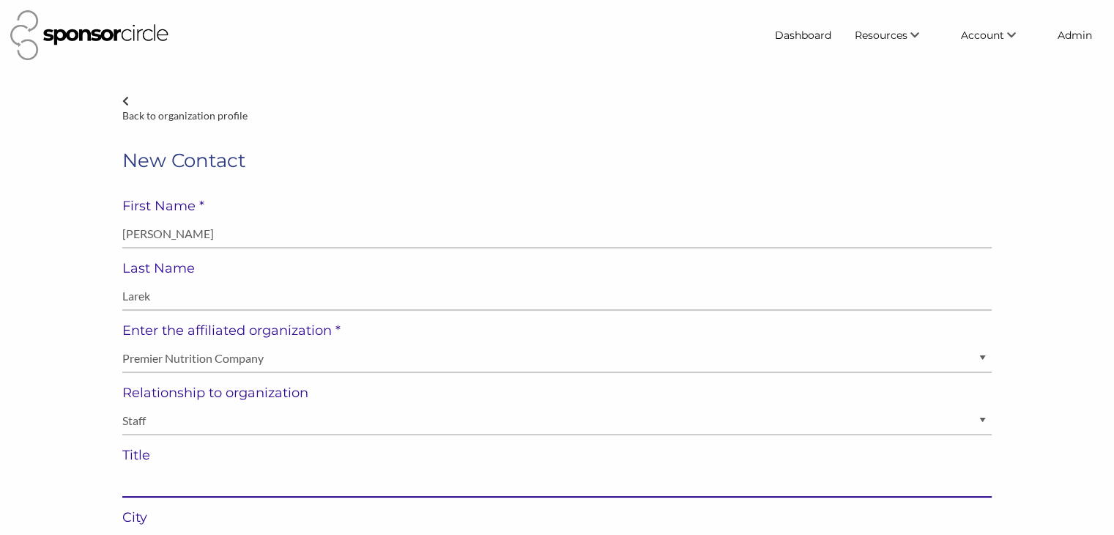
click at [149, 485] on input "text" at bounding box center [556, 483] width 869 height 29
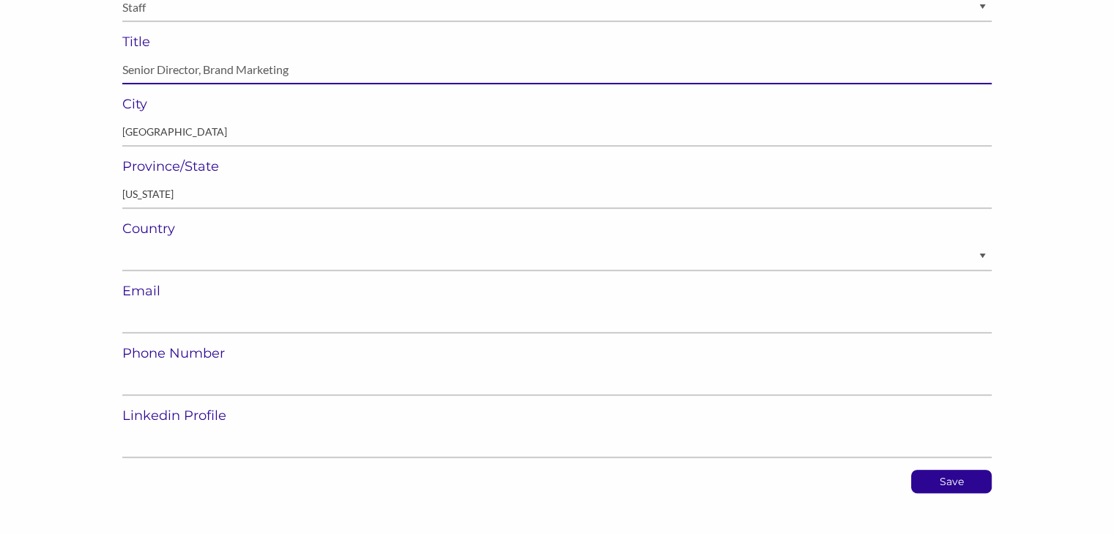
scroll to position [416, 0]
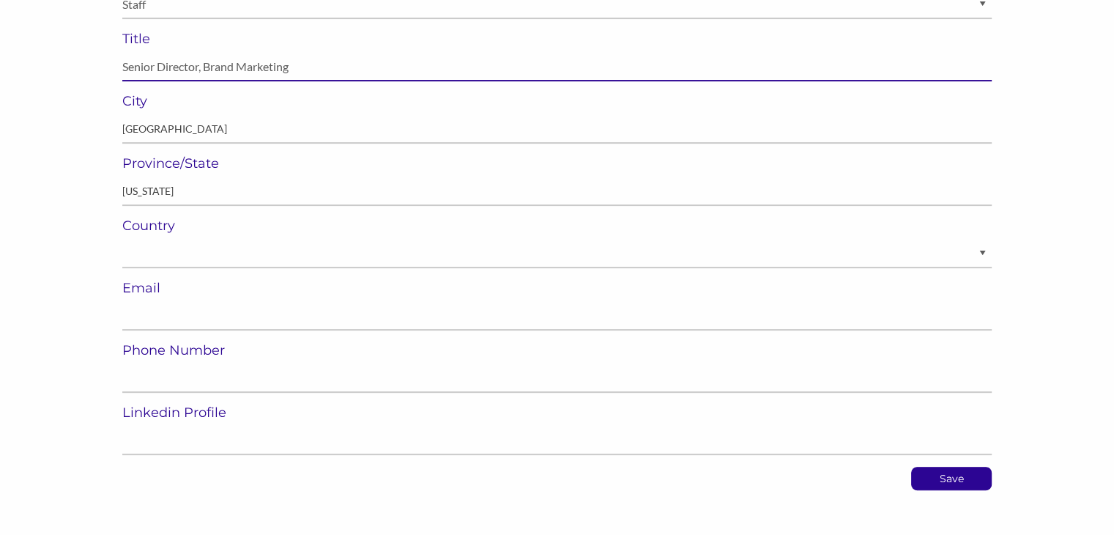
type input "Senior Director, Brand Marketing"
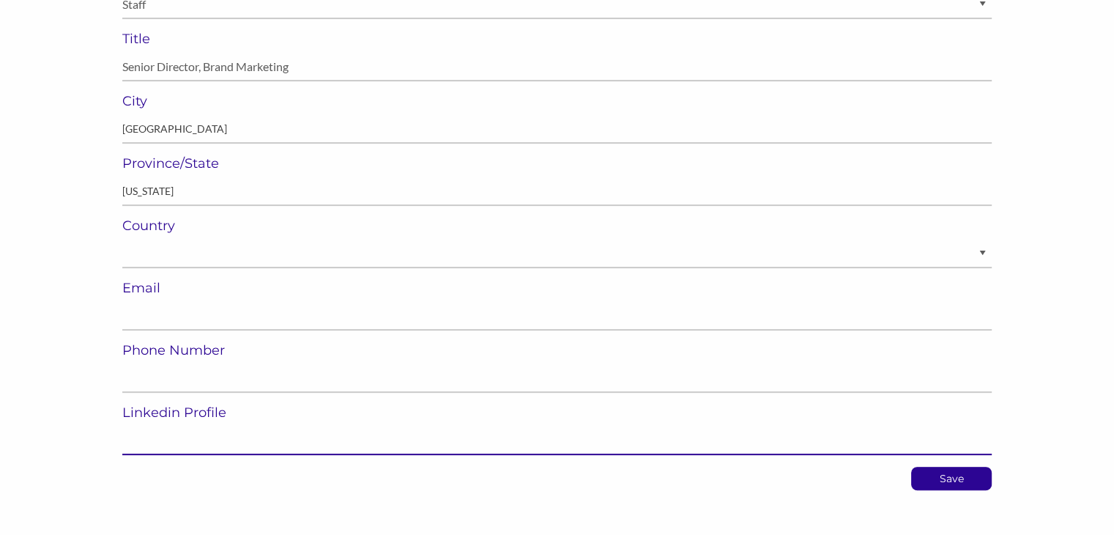
click at [302, 450] on input "url" at bounding box center [556, 440] width 869 height 29
paste input "https://www.linkedin.com/in/amy-larek-5b78a13/"
type input "[URL][DOMAIN_NAME][PERSON_NAME]"
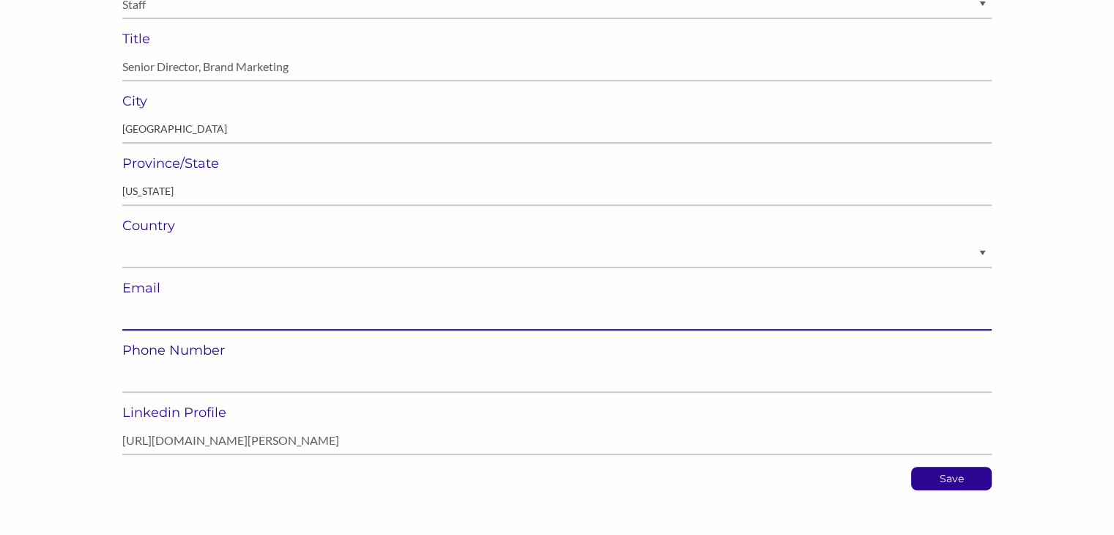
click at [437, 316] on input "email" at bounding box center [556, 316] width 869 height 29
paste input "[PERSON_NAME][EMAIL_ADDRESS][DOMAIN_NAME]"
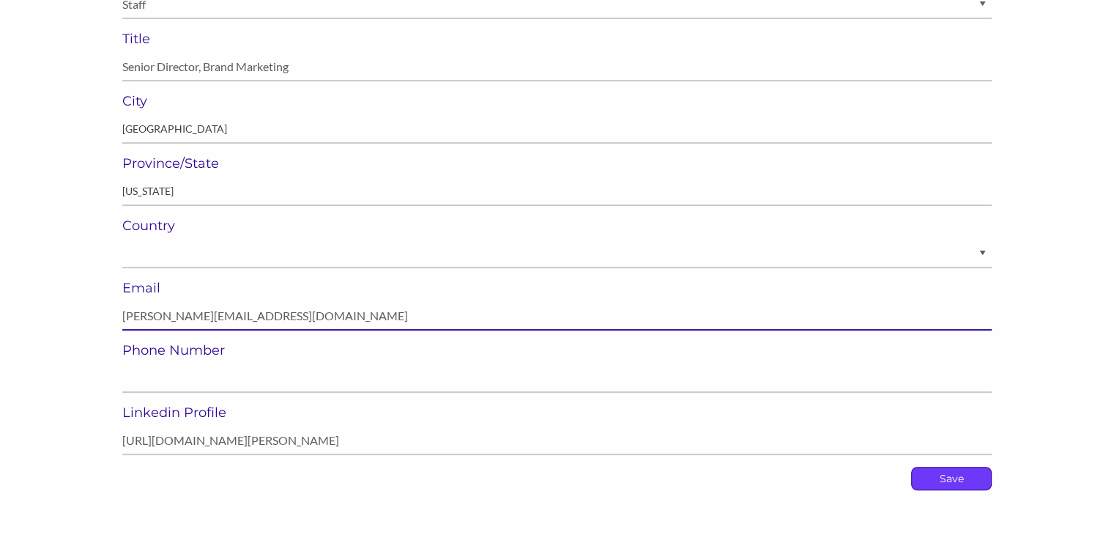
type input "[PERSON_NAME][EMAIL_ADDRESS][DOMAIN_NAME]"
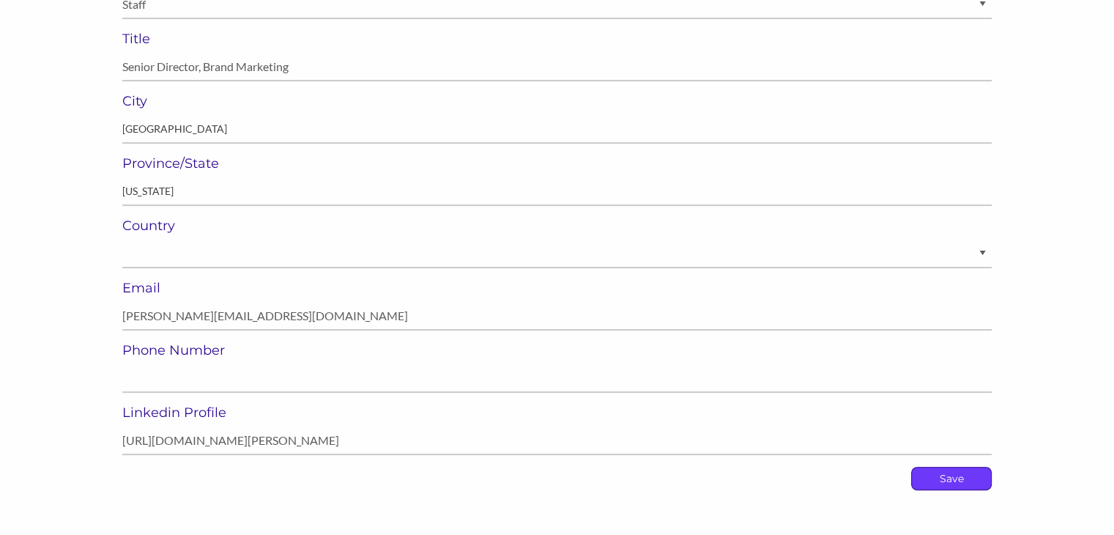
click at [937, 481] on p "Save" at bounding box center [951, 478] width 79 height 22
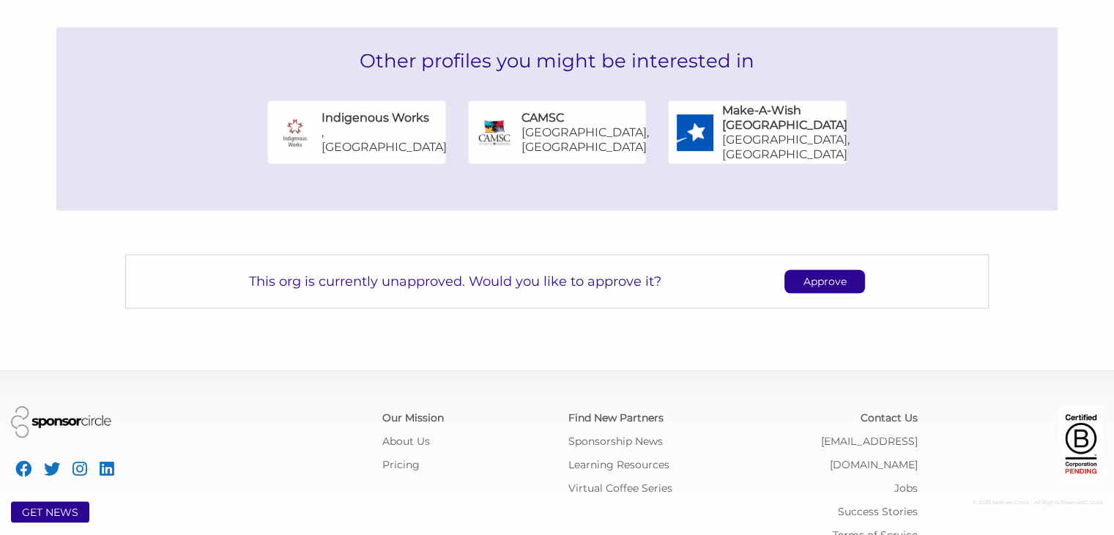
scroll to position [930, 0]
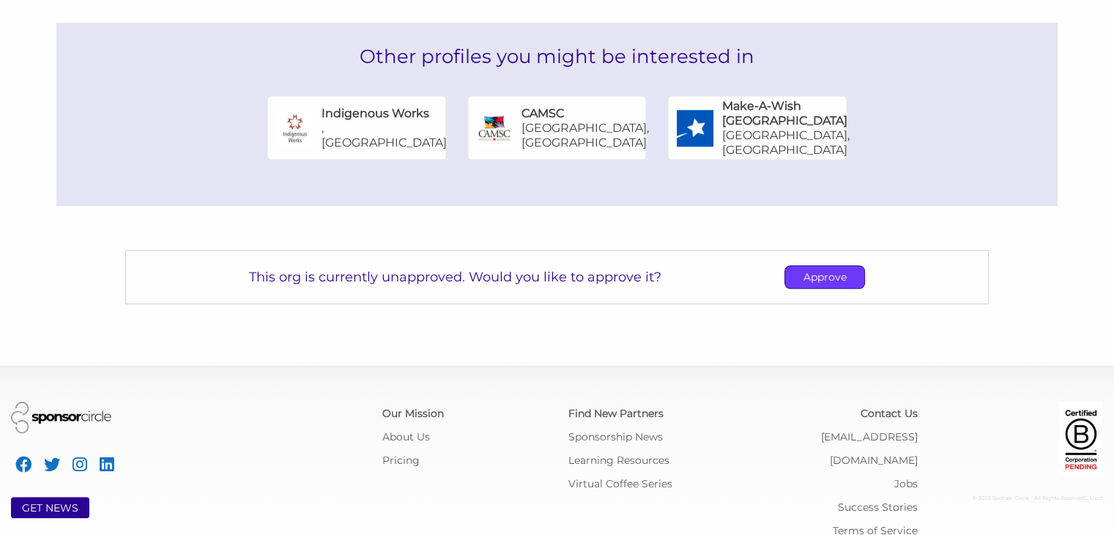
click at [810, 266] on p "Approve" at bounding box center [824, 277] width 79 height 22
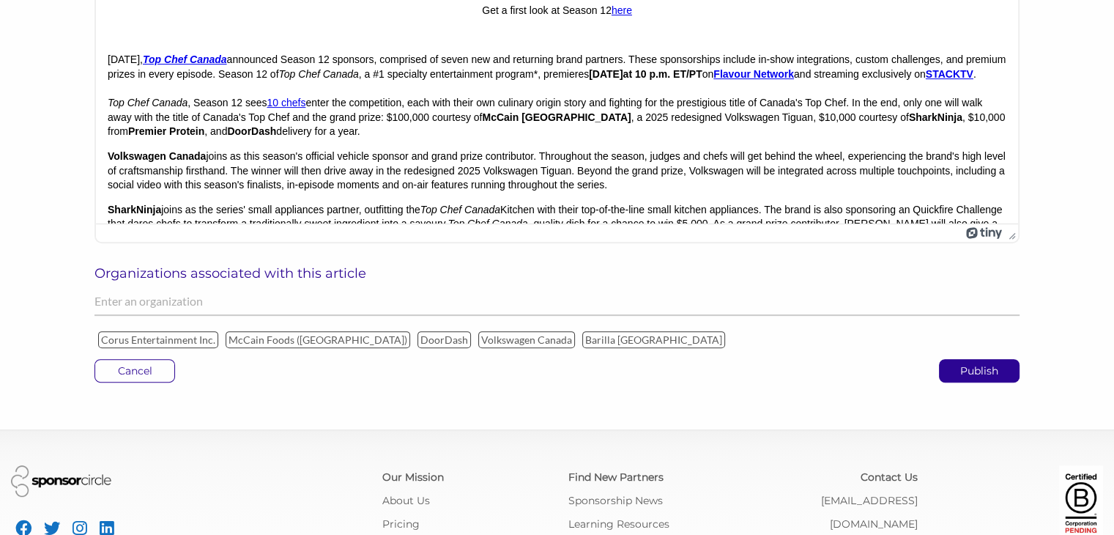
scroll to position [527, 0]
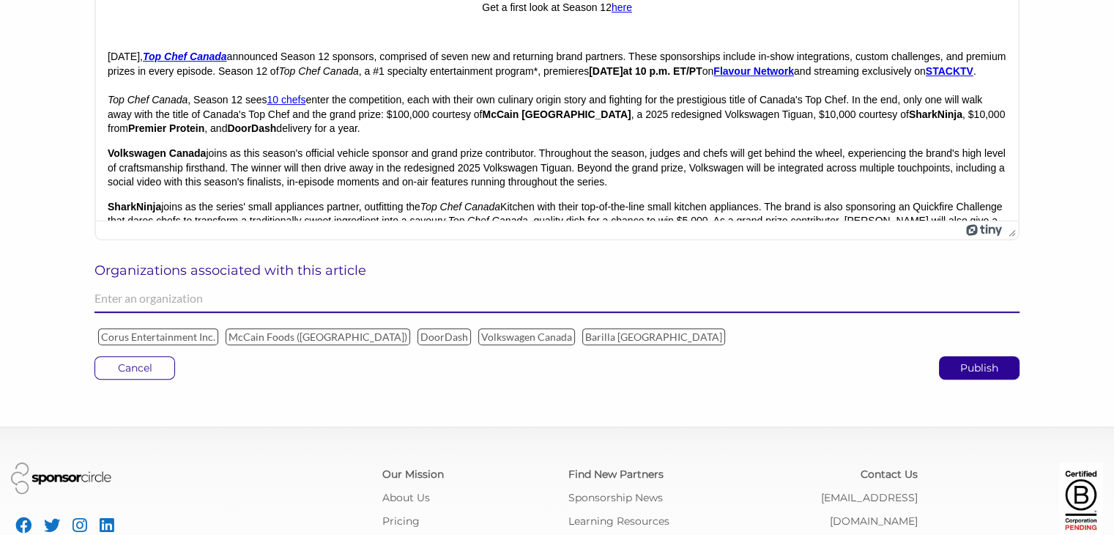
click at [105, 295] on input "text" at bounding box center [556, 298] width 925 height 29
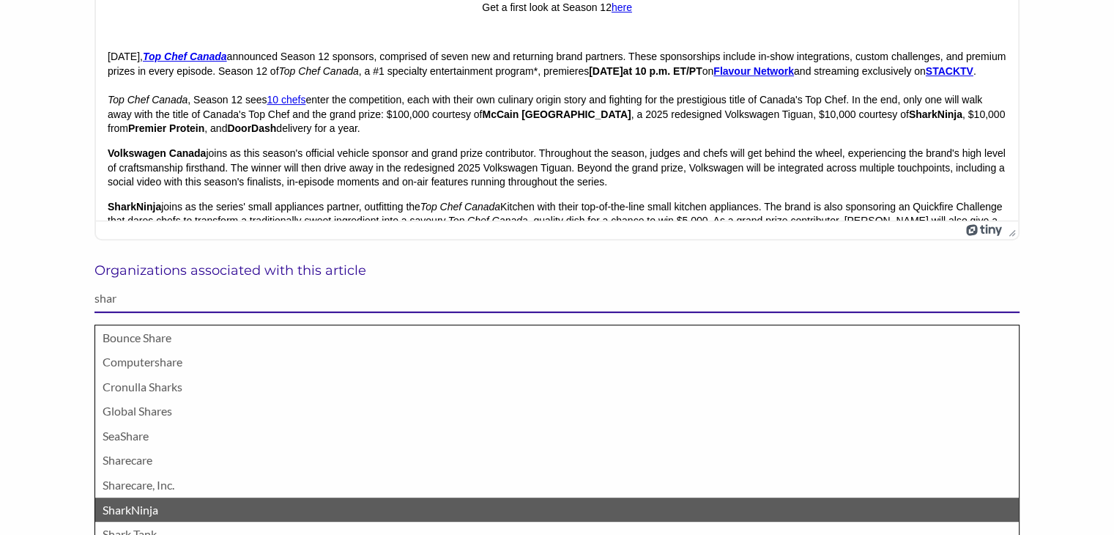
type input "shar"
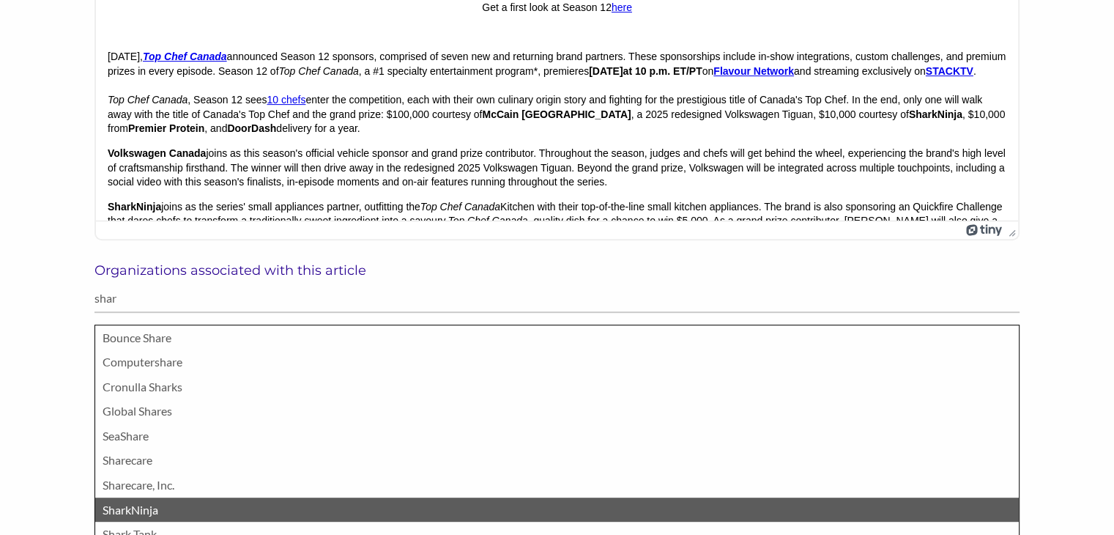
click at [108, 505] on p "SharkNinja" at bounding box center [557, 509] width 909 height 19
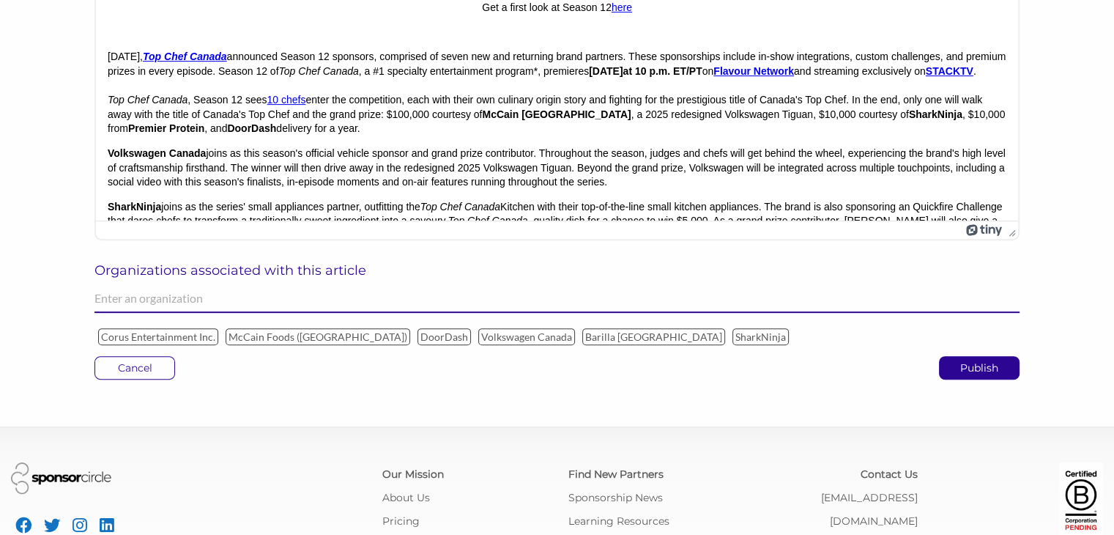
click at [156, 301] on input "text" at bounding box center [556, 298] width 925 height 29
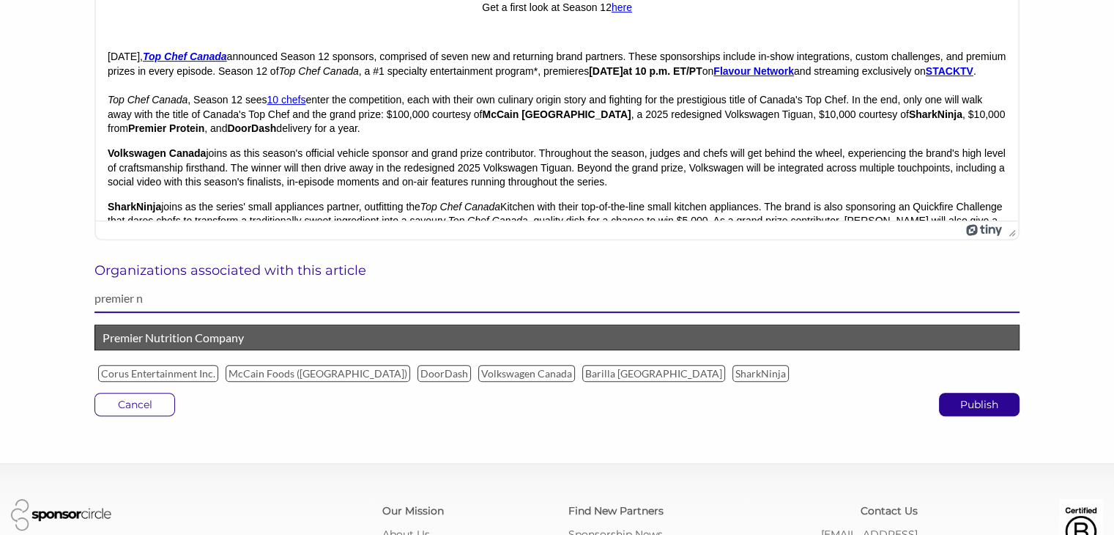
type input "premier n"
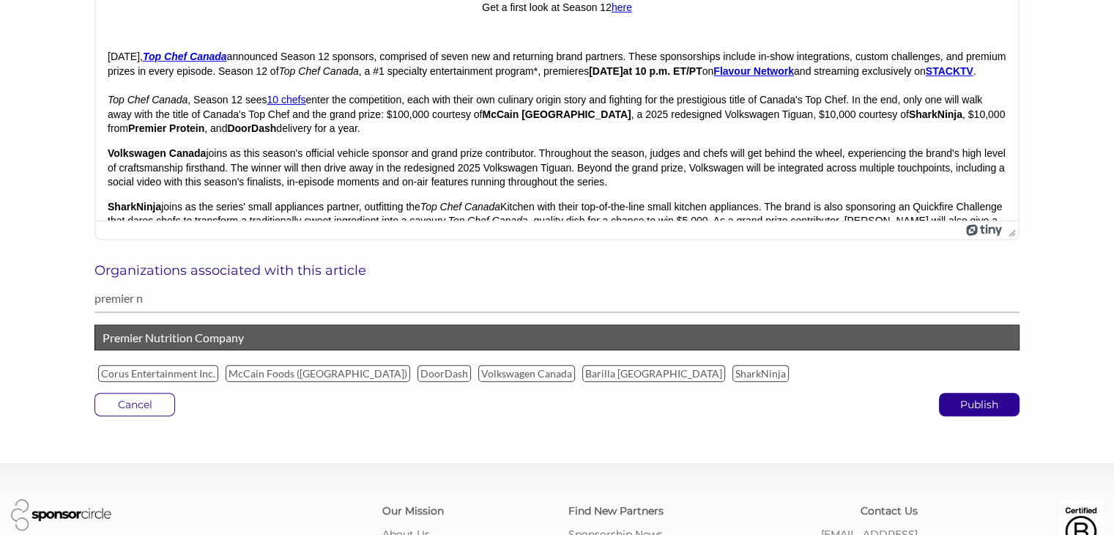
click at [155, 340] on p "Premier Nutrition Company" at bounding box center [557, 337] width 909 height 19
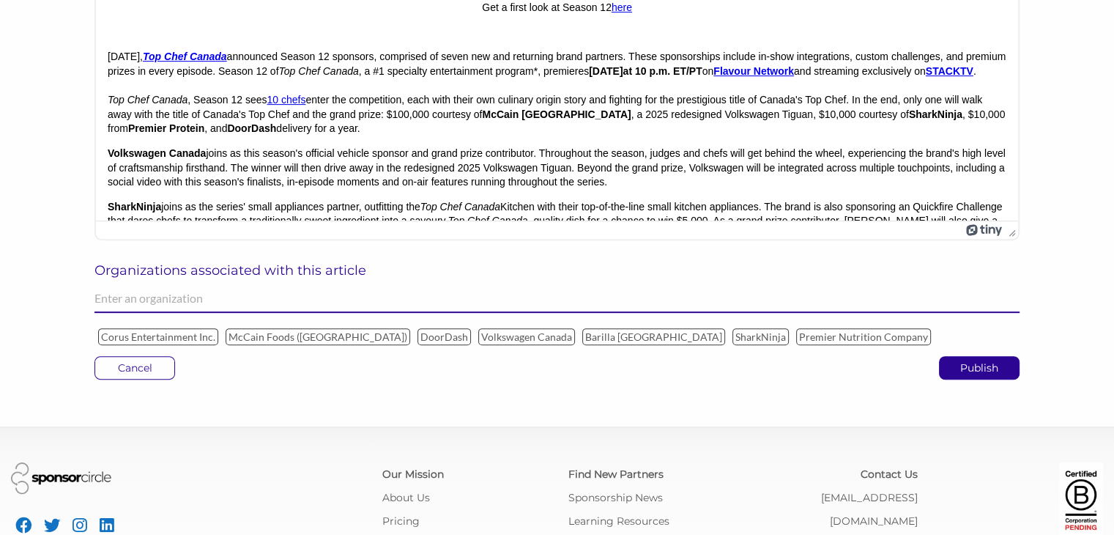
click at [184, 299] on input "text" at bounding box center [556, 298] width 925 height 29
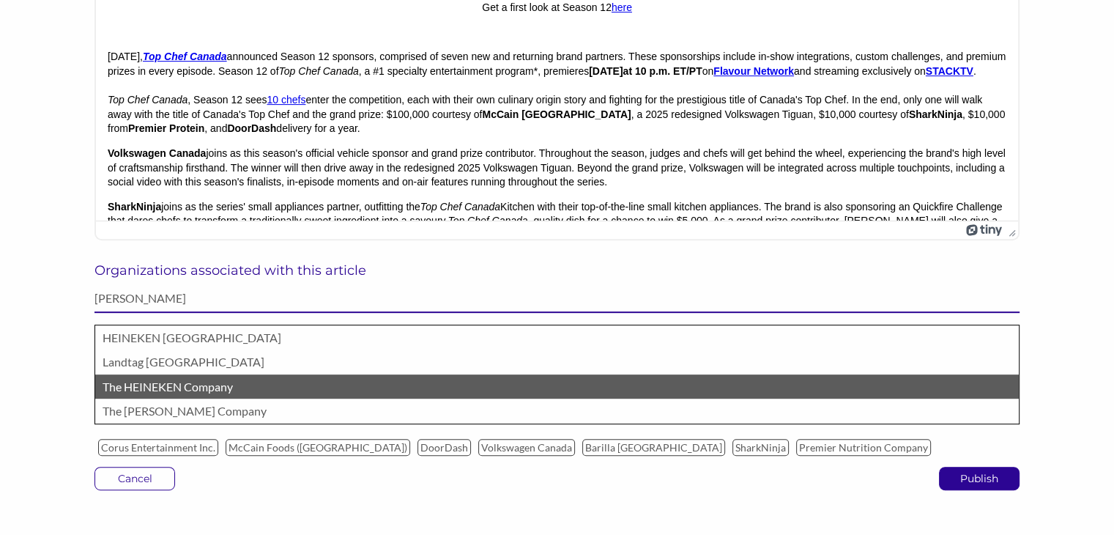
type input "hein"
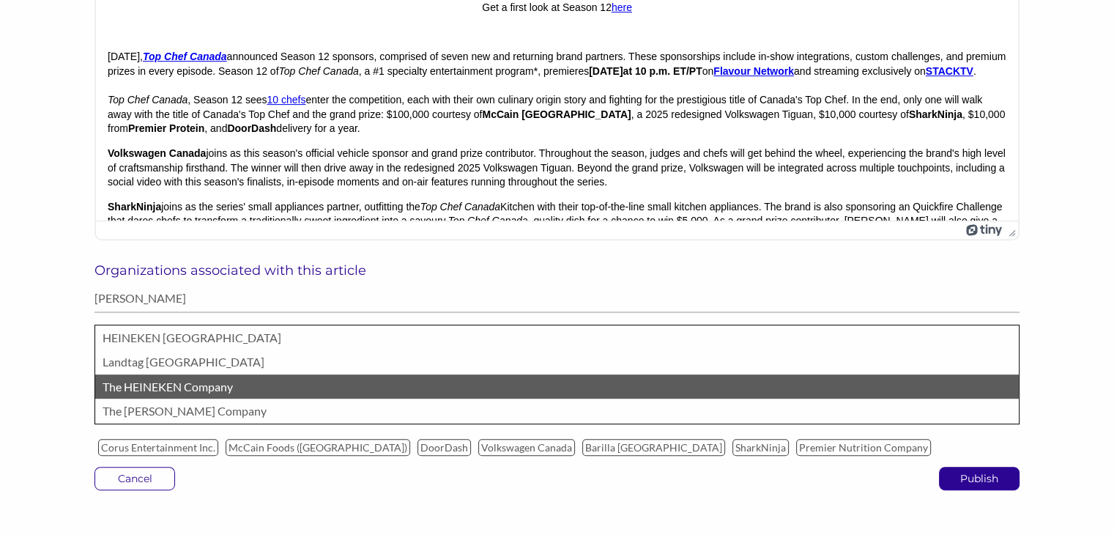
click at [198, 377] on p "The HEINEKEN Company" at bounding box center [557, 386] width 909 height 19
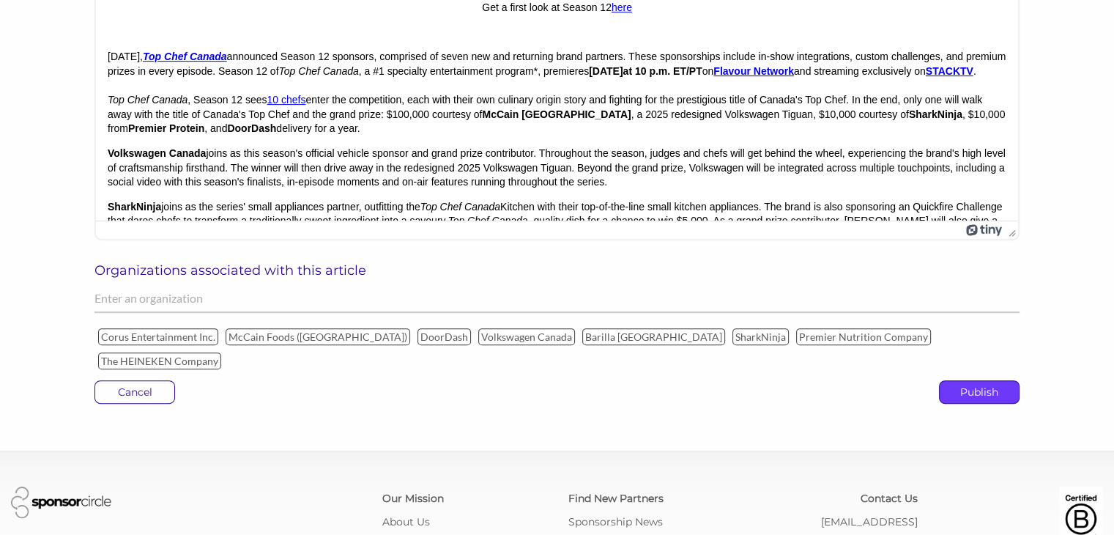
click at [976, 381] on p "Publish" at bounding box center [979, 392] width 79 height 22
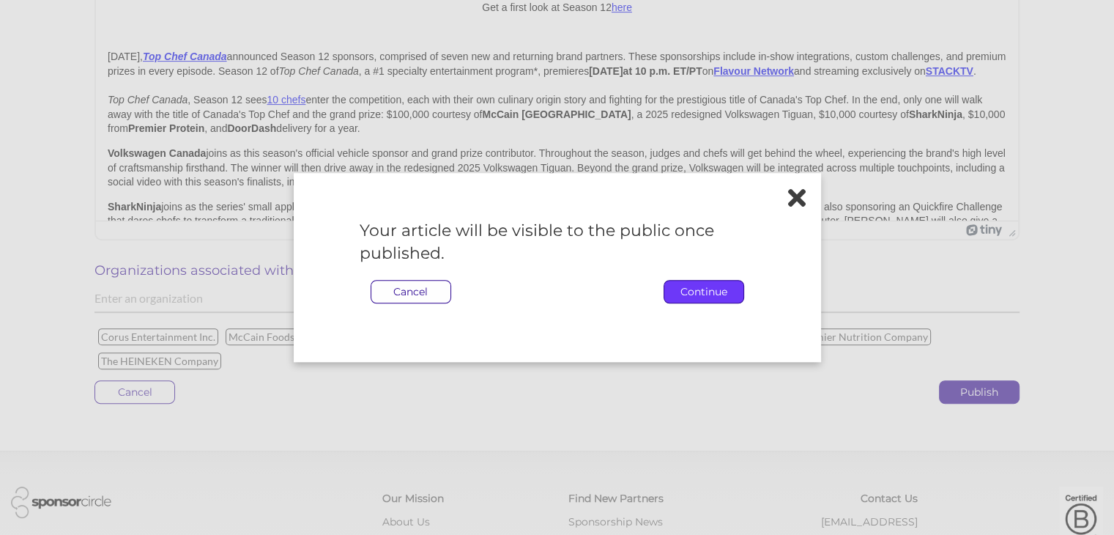
click at [712, 296] on p "Continue" at bounding box center [703, 292] width 79 height 22
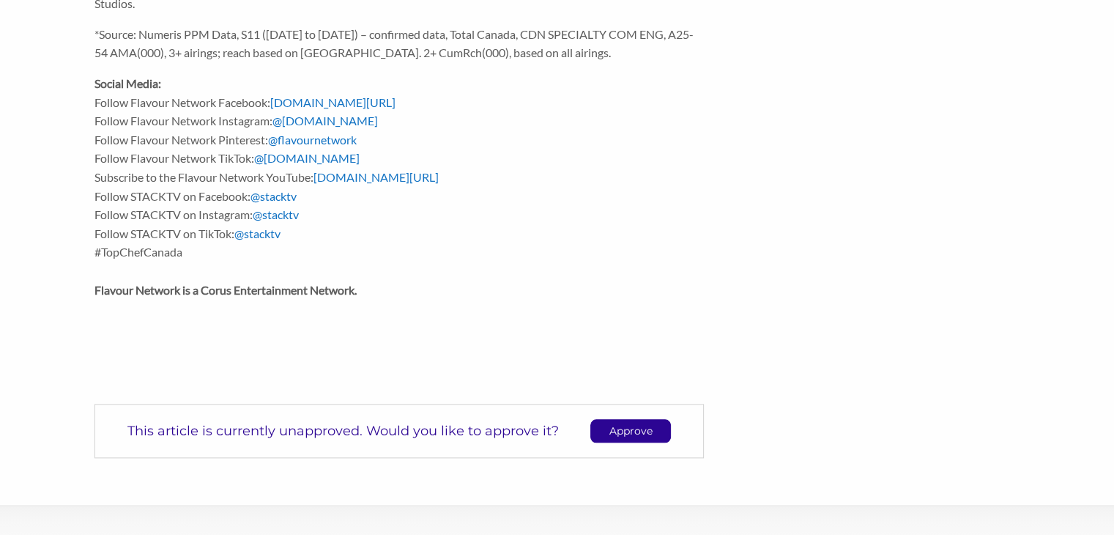
scroll to position [1603, 0]
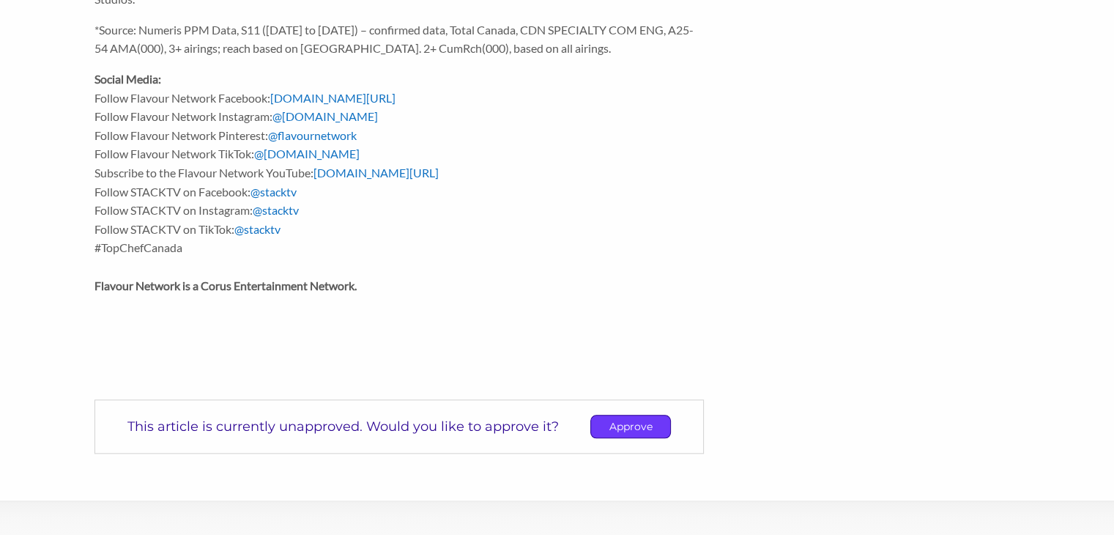
click at [609, 415] on p "Approve" at bounding box center [630, 426] width 79 height 22
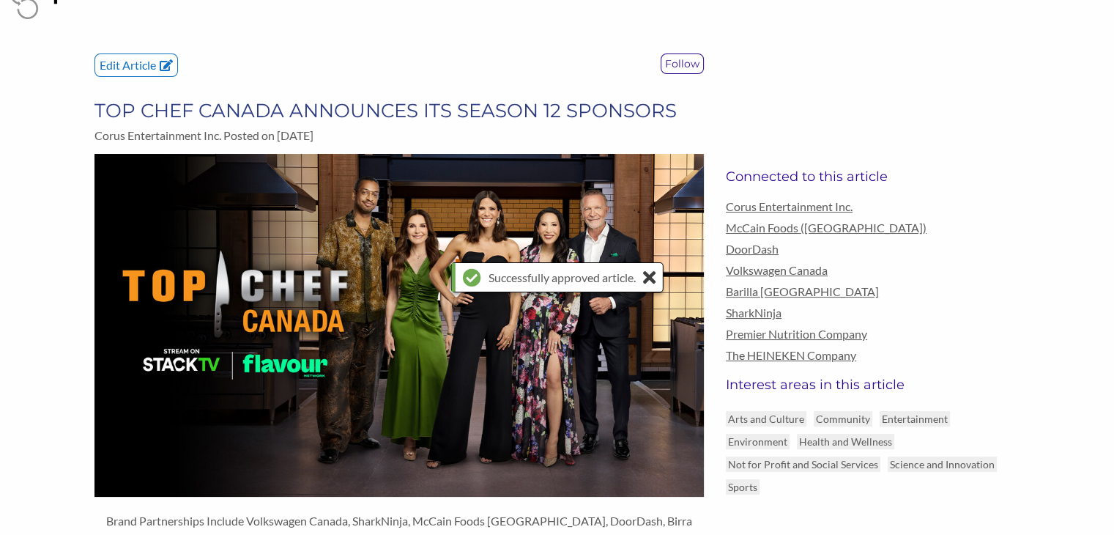
scroll to position [35, 0]
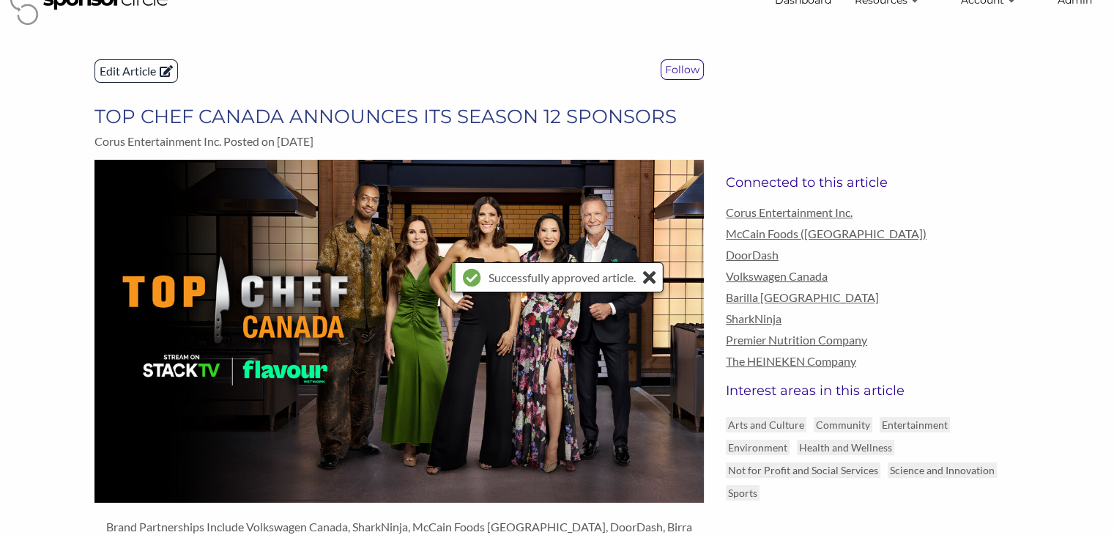
click at [115, 73] on p "Edit Article" at bounding box center [136, 71] width 82 height 22
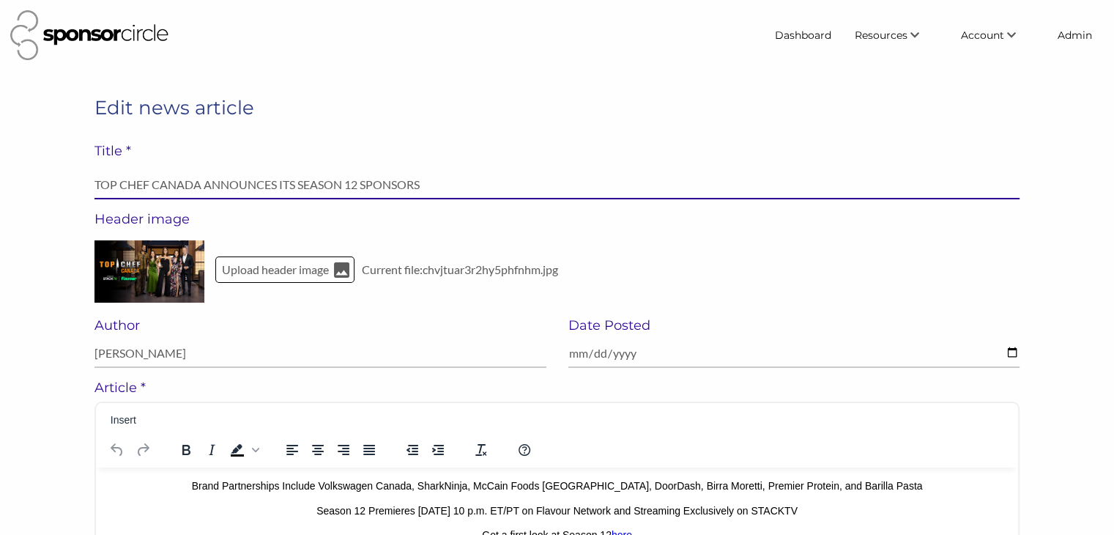
click at [102, 182] on input "TOP CHEF CANADA ANNOUNCES ITS SEASON 12 SPONSORS" at bounding box center [556, 185] width 925 height 29
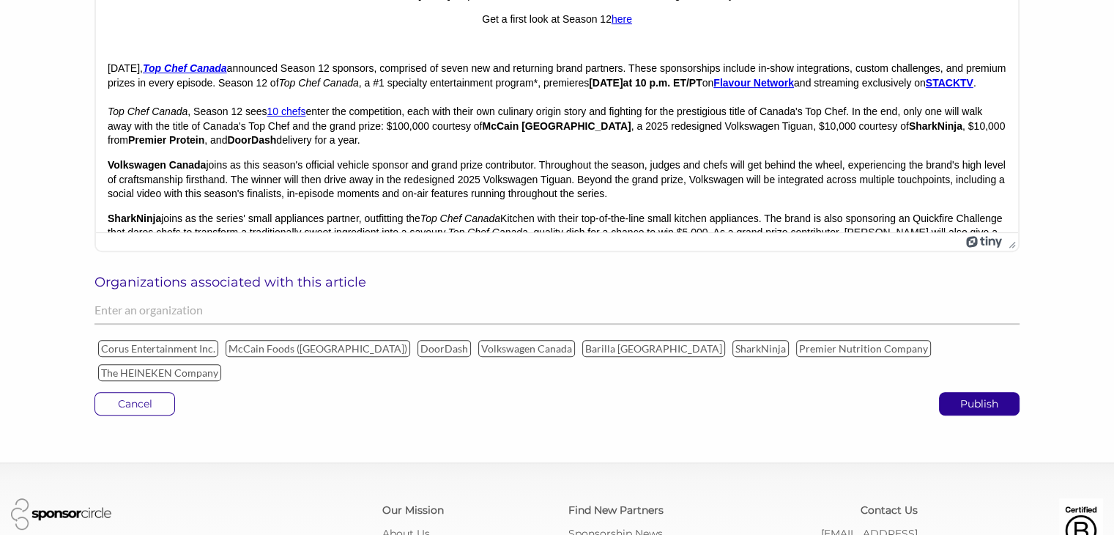
scroll to position [516, 0]
type input "Top Chef Canada Announces Its Season 12 Sponsors"
click at [961, 393] on p "Publish" at bounding box center [979, 404] width 79 height 22
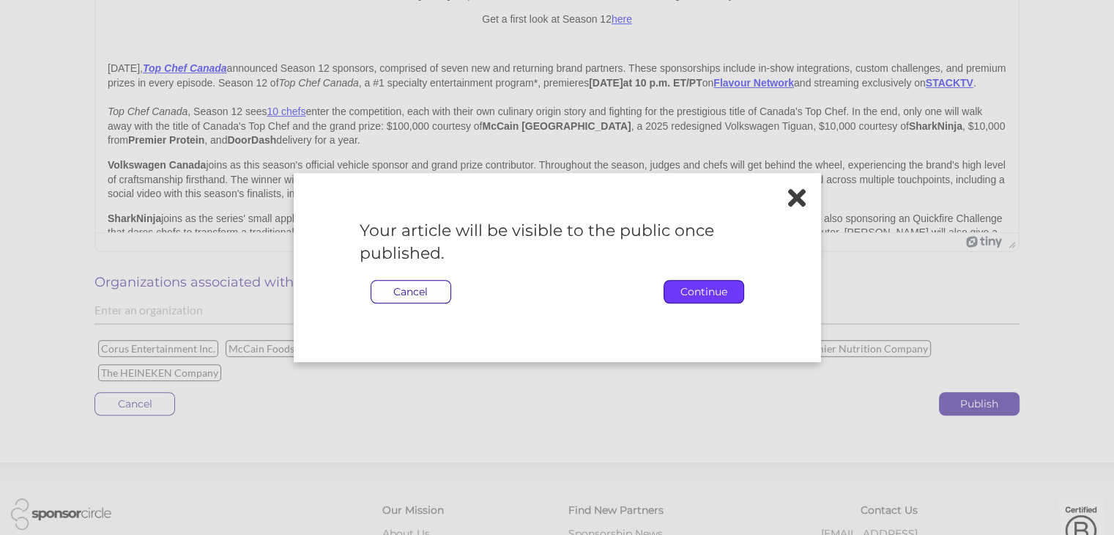
click at [719, 291] on p "Continue" at bounding box center [703, 292] width 79 height 22
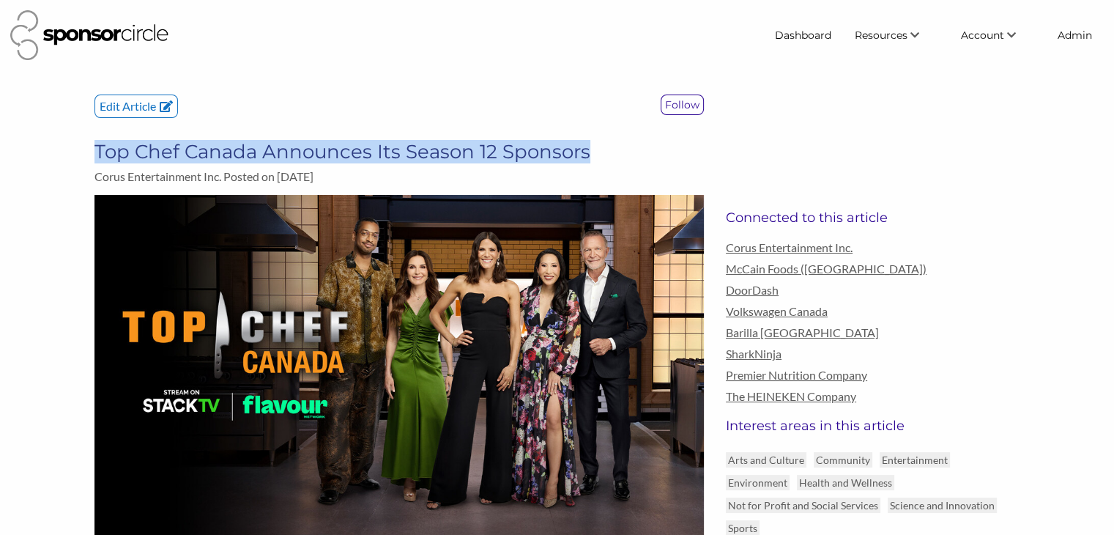
drag, startPoint x: 595, startPoint y: 159, endPoint x: 98, endPoint y: 153, distance: 496.6
click at [98, 153] on h3 "Top Chef Canada Announces Its Season 12 Sponsors" at bounding box center [398, 151] width 609 height 23
copy h3 "Top Chef Canada Announces Its Season 12 Sponsors"
click at [1063, 32] on link "Admin" at bounding box center [1075, 35] width 58 height 26
